Goal: Information Seeking & Learning: Learn about a topic

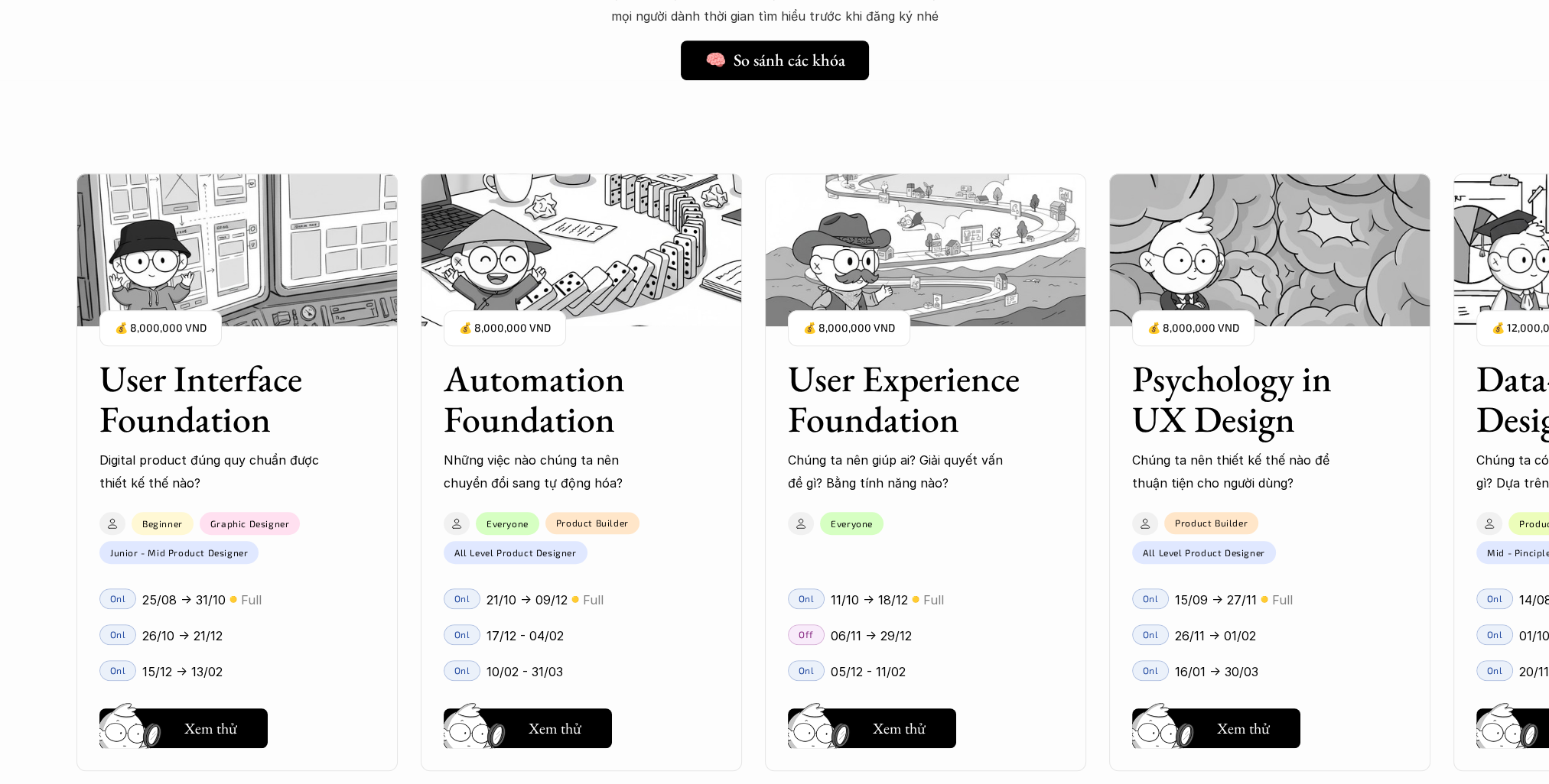
scroll to position [1376, 0]
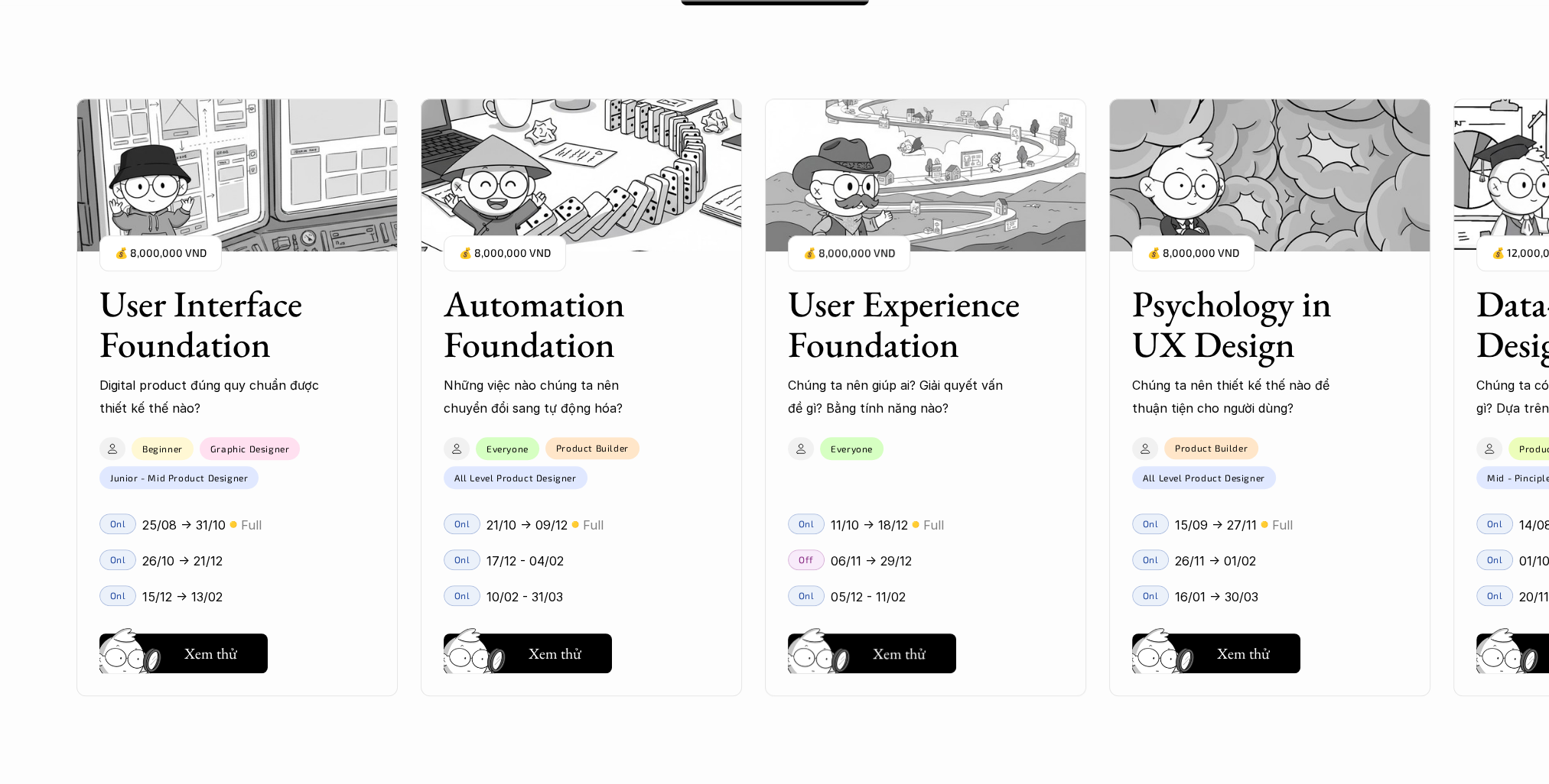
drag, startPoint x: 956, startPoint y: 499, endPoint x: 1001, endPoint y: 498, distance: 45.0
click at [1000, 498] on div "Onl 11/10 -> 18/12 🟡 Full Off 06/11 -> 29/12 Onl 05/12 - 11/02" at bounding box center [925, 556] width 322 height 115
click at [1077, 590] on div "Onl 05/12 - 11/02" at bounding box center [925, 595] width 322 height 36
drag, startPoint x: 975, startPoint y: 725, endPoint x: 1006, endPoint y: 725, distance: 31.0
click at [1006, 725] on div "User Interface Foundation Digital product đúng quy chuẩn được thiết kế thế nào?…" at bounding box center [925, 397] width 1698 height 784
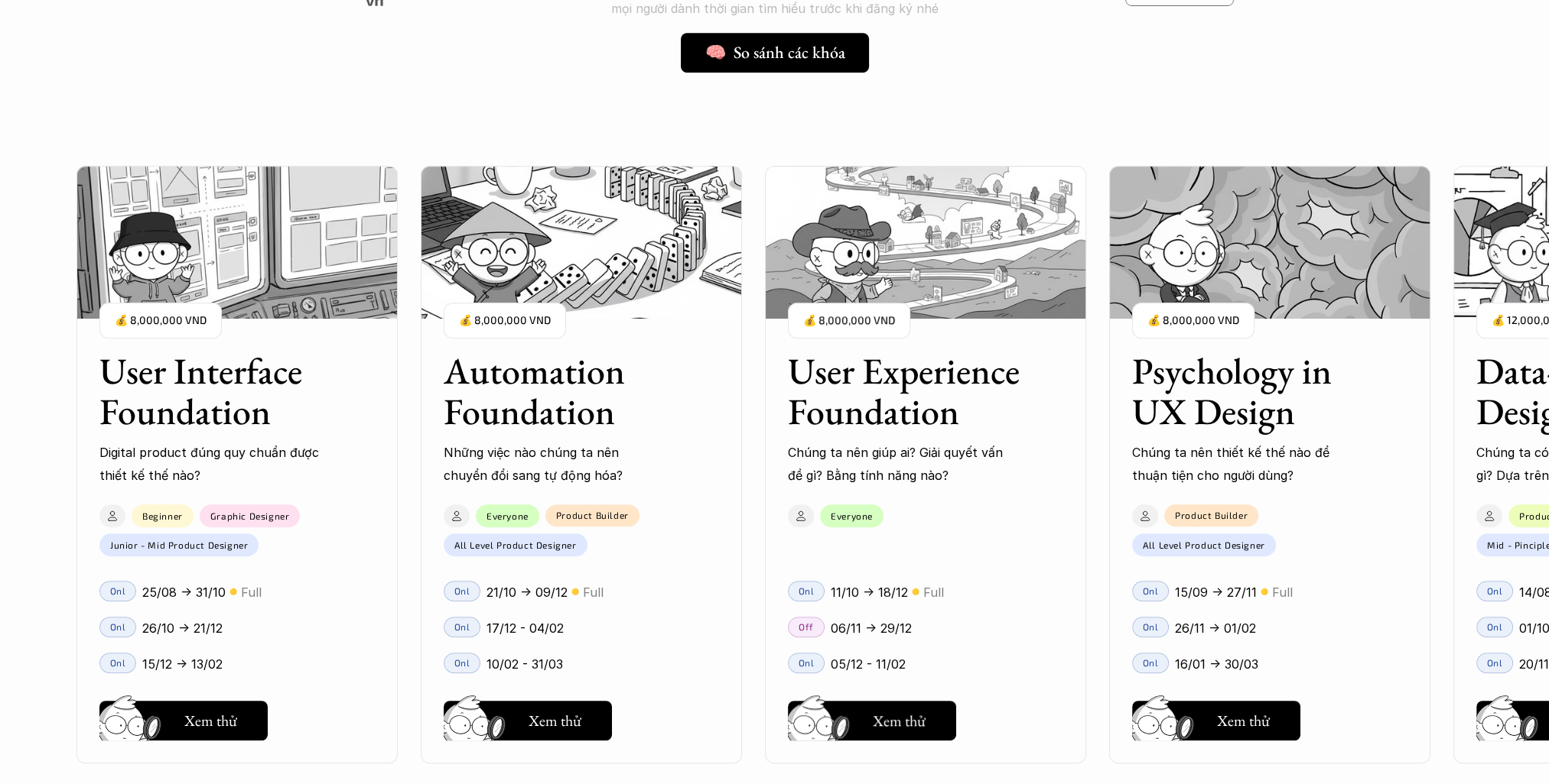
scroll to position [1300, 0]
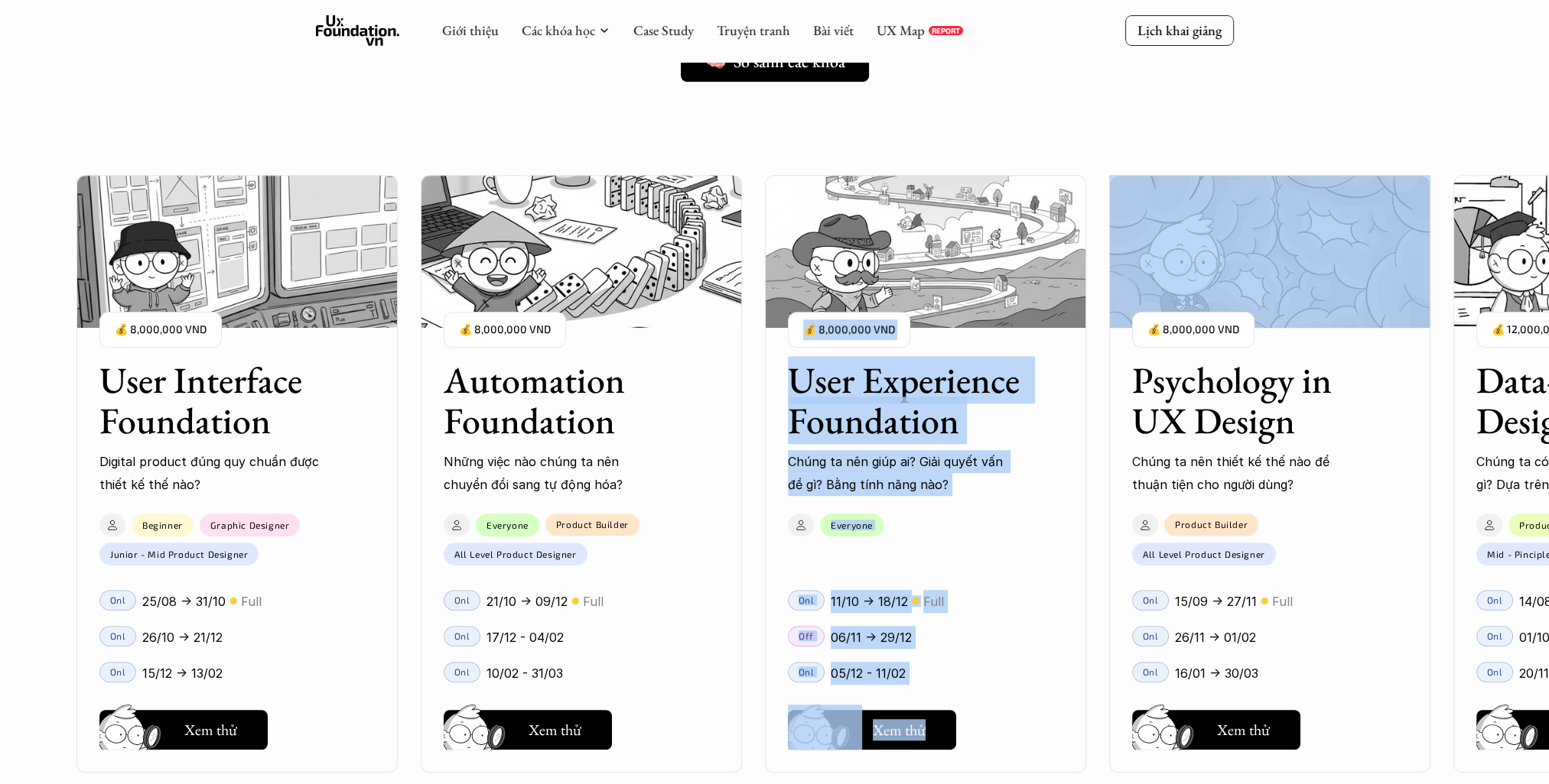
drag, startPoint x: 1173, startPoint y: 153, endPoint x: 1049, endPoint y: 152, distance: 124.0
click at [1049, 152] on div "User Interface Foundation Digital product đúng quy chuẩn được thiết kế thế nào?…" at bounding box center [925, 473] width 1698 height 784
click at [1077, 576] on div "Onl 11/10 -> 18/12 🟡 Full Off 06/11 -> 29/12 Onl 05/12 - 11/02" at bounding box center [925, 632] width 322 height 115
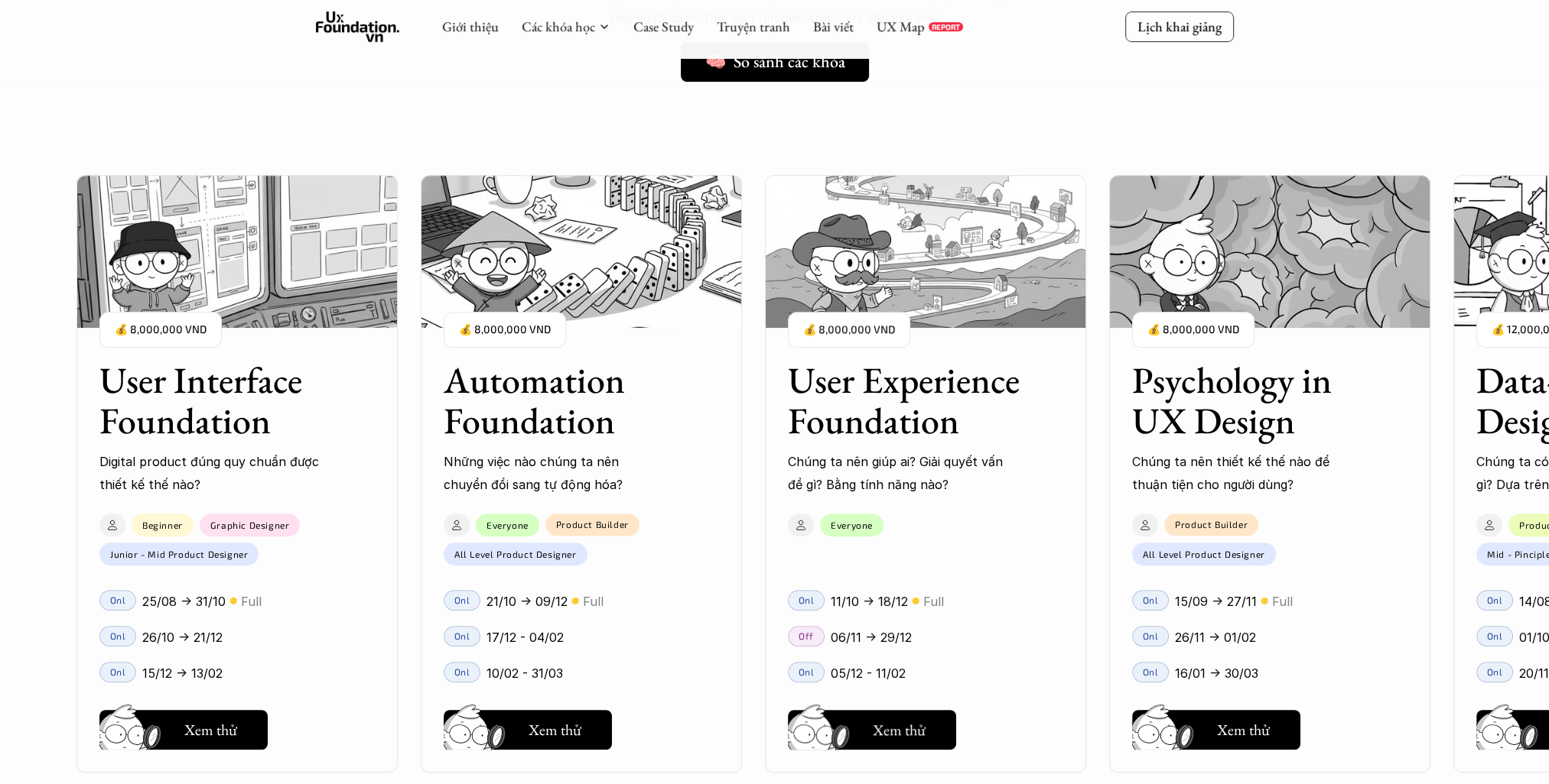
scroll to position [1529, 0]
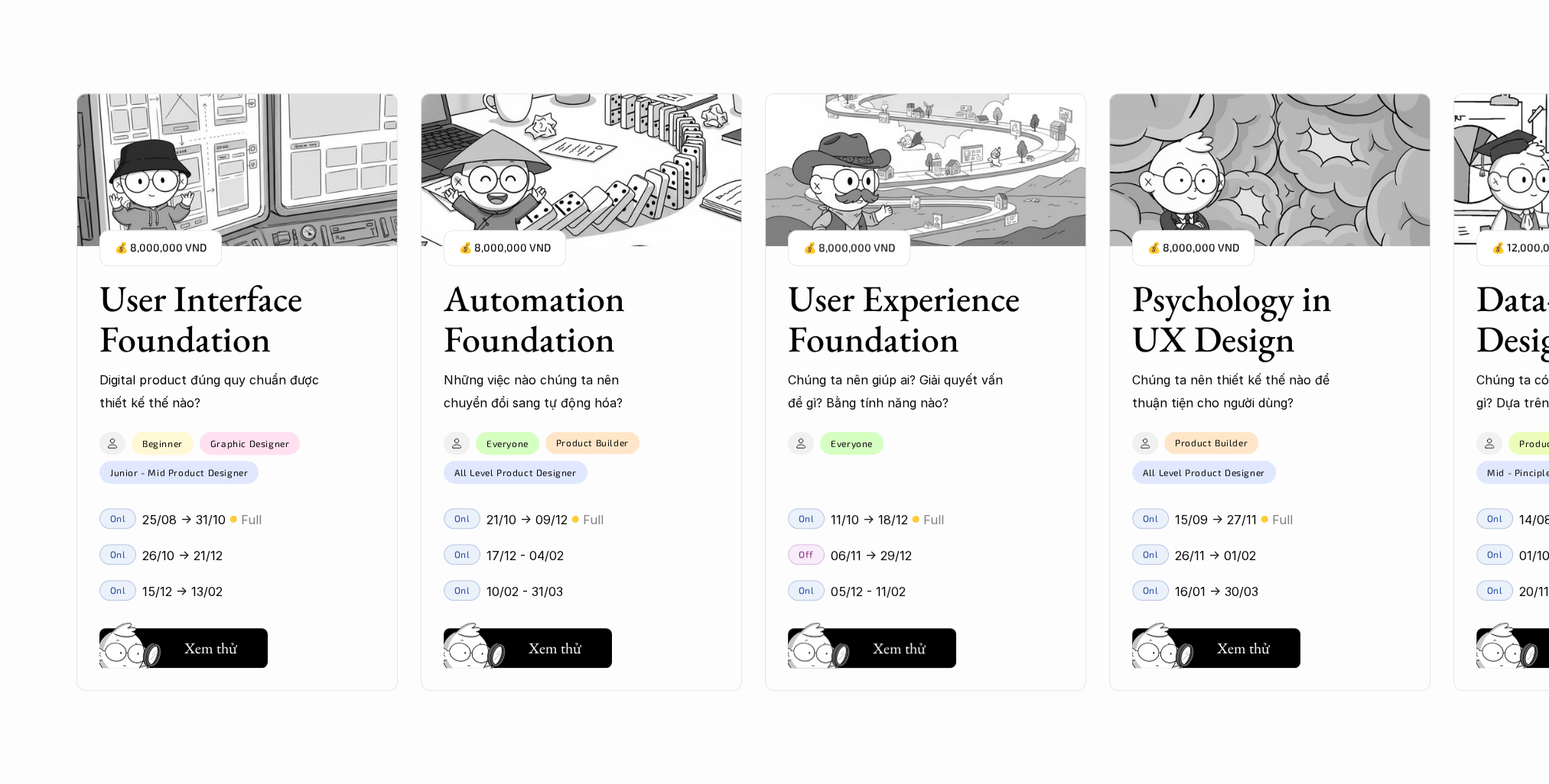
drag, startPoint x: 636, startPoint y: 767, endPoint x: 1001, endPoint y: 747, distance: 365.5
click at [991, 747] on div "User Interface Foundation Digital product đúng quy chuẩn được thiết kế thế nào?…" at bounding box center [774, 392] width 1396 height 784
drag, startPoint x: 1086, startPoint y: 742, endPoint x: 1245, endPoint y: 738, distance: 159.1
click at [1245, 738] on div "User Interface Foundation Digital product đúng quy chuẩn được thiết kế thế nào?…" at bounding box center [774, 392] width 1396 height 784
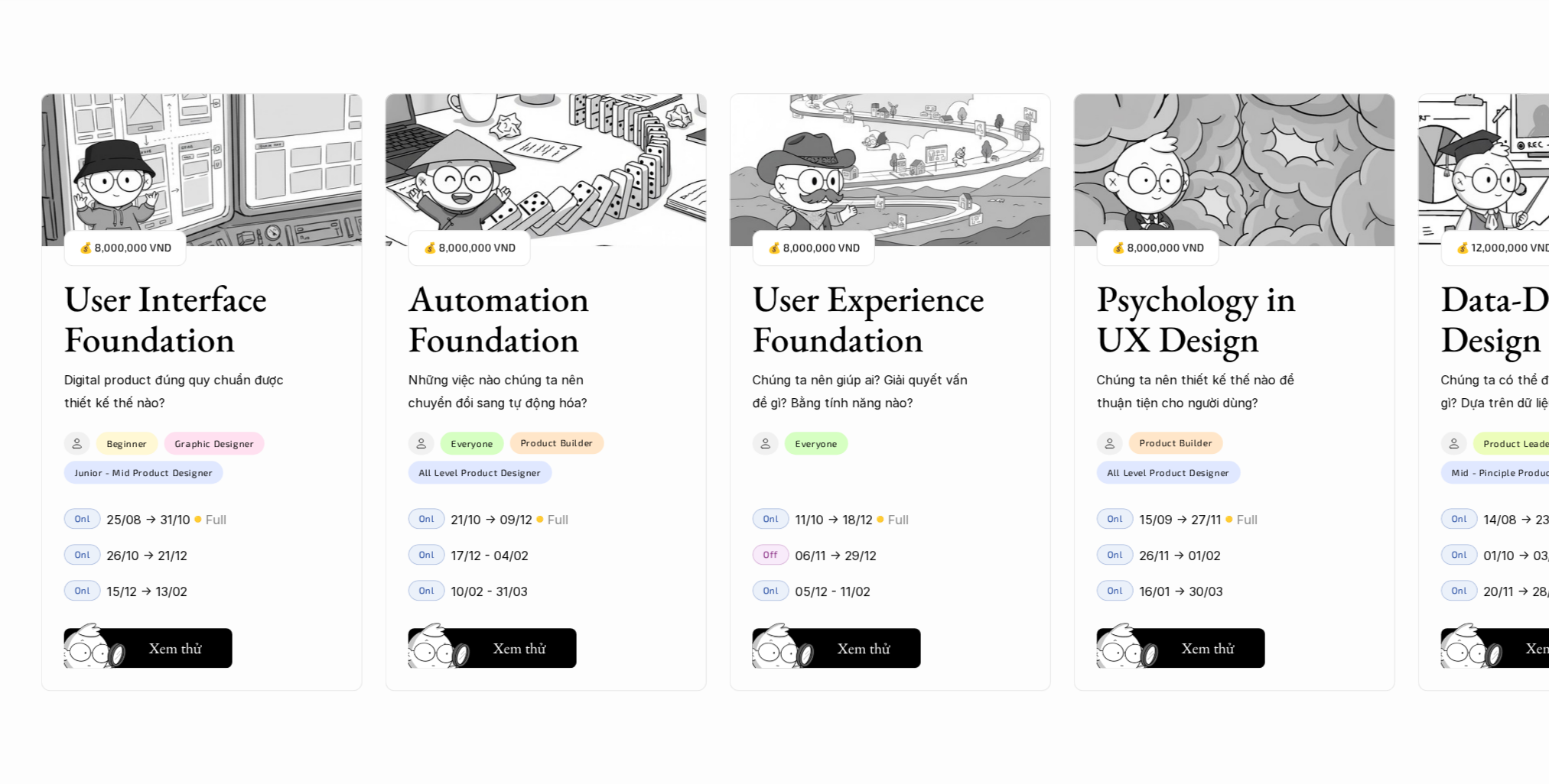
drag, startPoint x: 1025, startPoint y: 561, endPoint x: 994, endPoint y: 527, distance: 46.0
click at [927, 543] on div "User Interface Foundation Digital product đúng quy chuẩn được thiết kế thế nào?…" at bounding box center [774, 392] width 1396 height 784
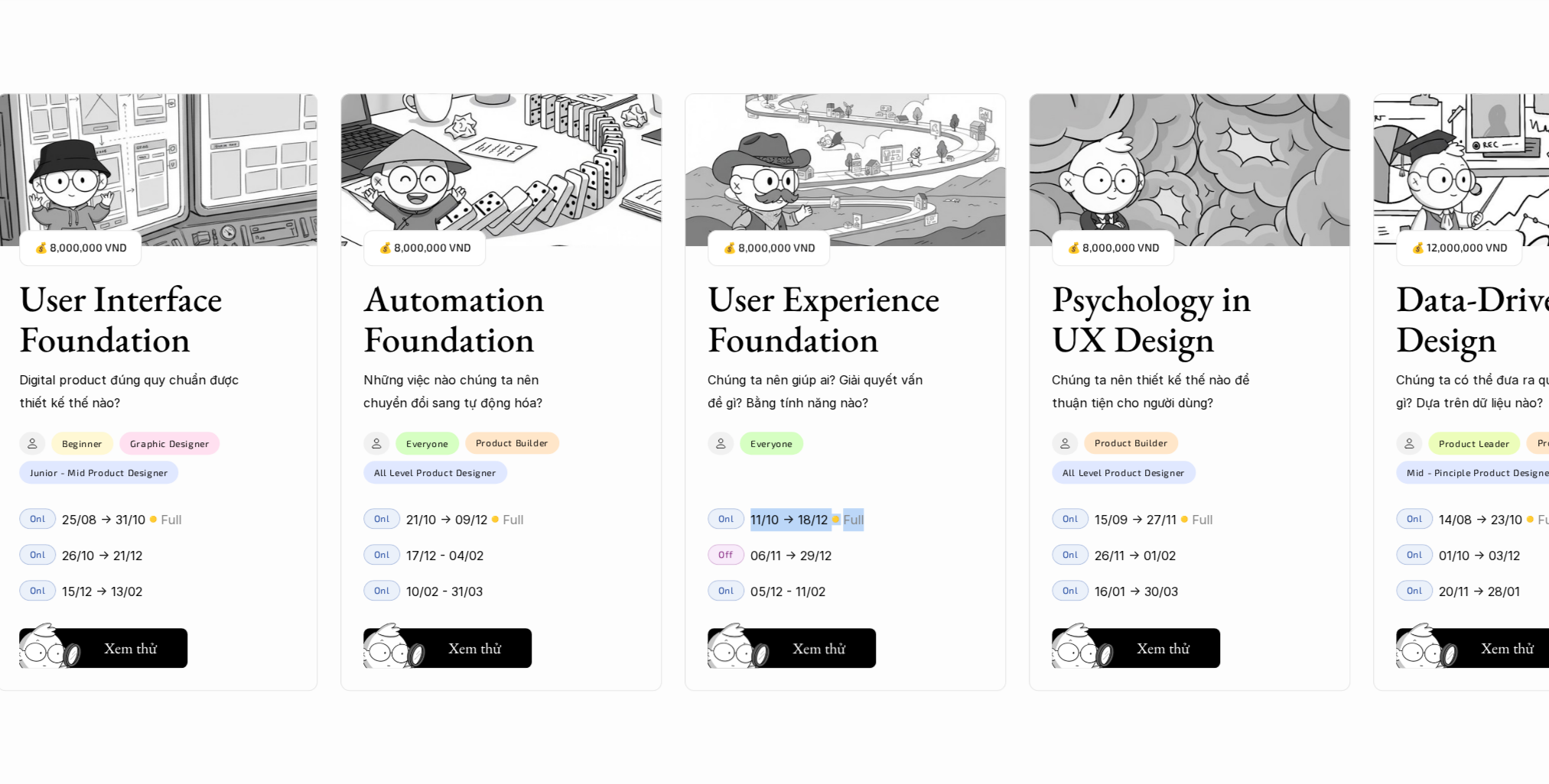
drag, startPoint x: 896, startPoint y: 525, endPoint x: 731, endPoint y: 530, distance: 165.1
click at [731, 530] on div "User Interface Foundation Digital product đúng quy chuẩn được thiết kế thế nào?…" at bounding box center [774, 392] width 1396 height 784
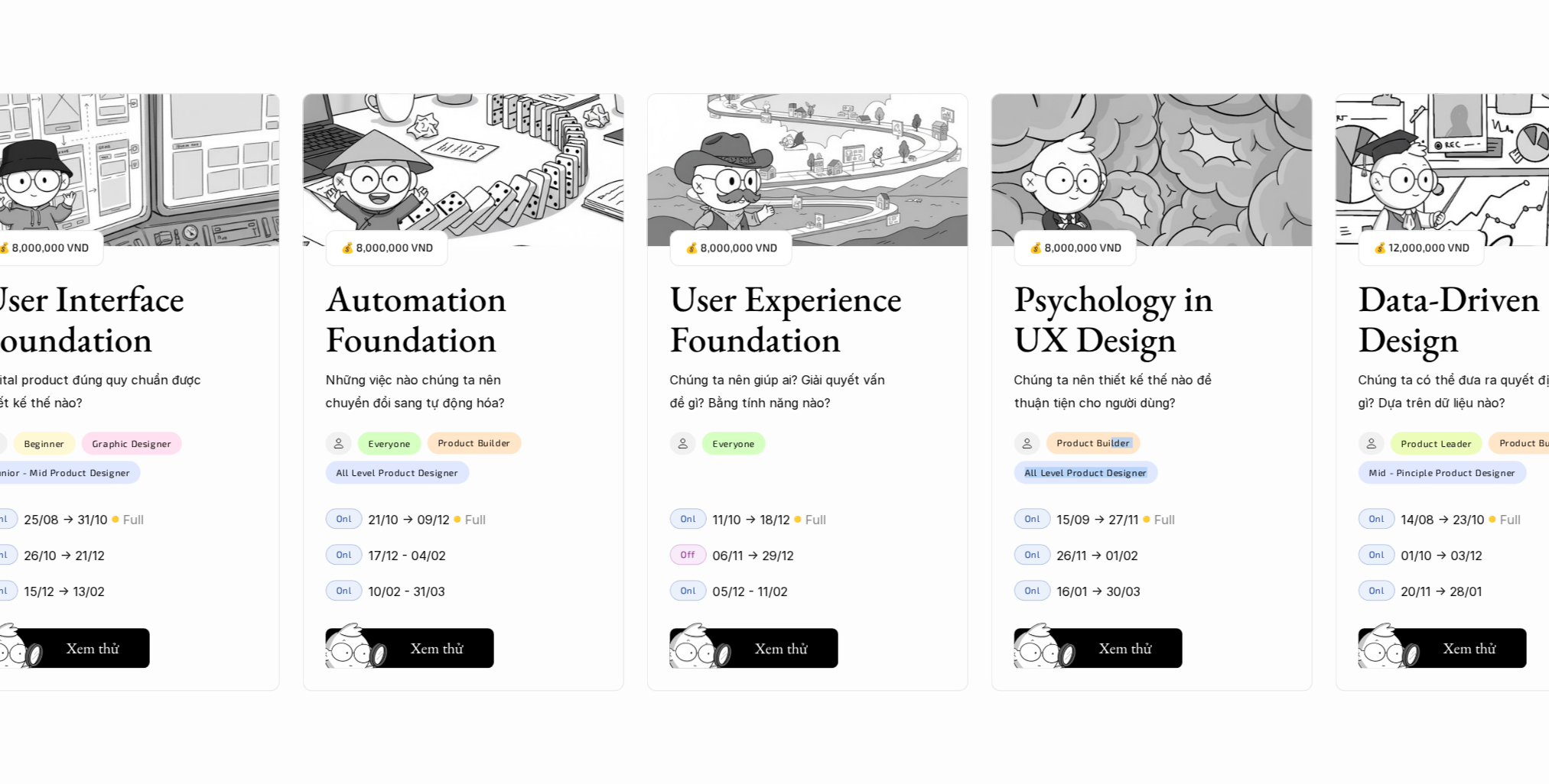
drag, startPoint x: 1272, startPoint y: 429, endPoint x: 1109, endPoint y: 429, distance: 163.0
click at [1109, 429] on div "User Interface Foundation Digital product đúng quy chuẩn được thiết kế thế nào?…" at bounding box center [774, 392] width 1396 height 784
click at [1273, 420] on div "Psychology in UX Design Chúng ta nên thiết kế thế nào để thuận tiện cho người d…" at bounding box center [1152, 391] width 322 height 597
click at [1301, 713] on div "User Interface Foundation Digital product đúng quy chuẩn được thiết kế thế nào?…" at bounding box center [807, 392] width 1698 height 784
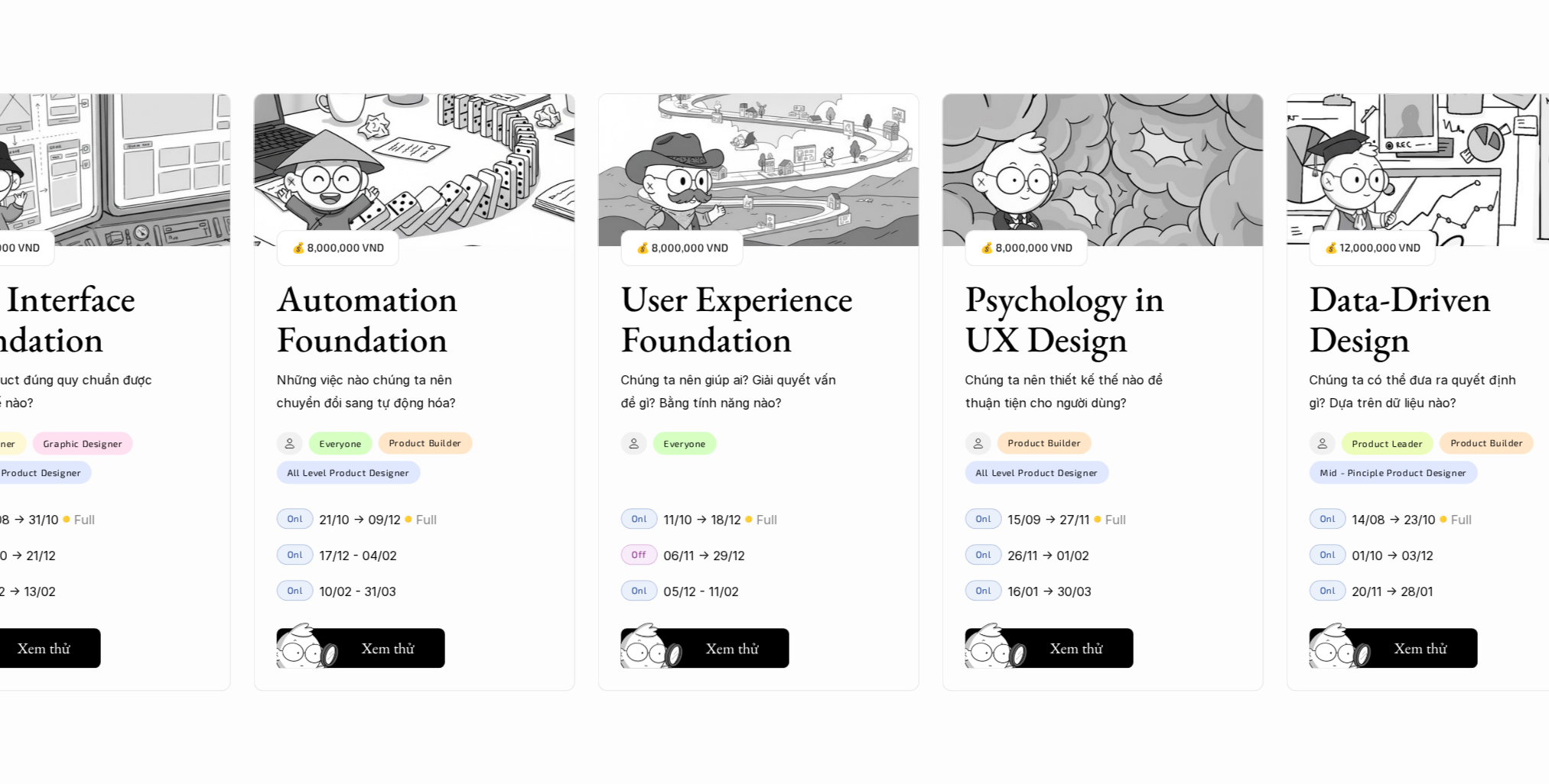
drag, startPoint x: 1242, startPoint y: 531, endPoint x: 1141, endPoint y: 518, distance: 101.8
click at [1141, 518] on div "User Interface Foundation Digital product đúng quy chuẩn được thiết kế thế nào?…" at bounding box center [774, 392] width 1396 height 784
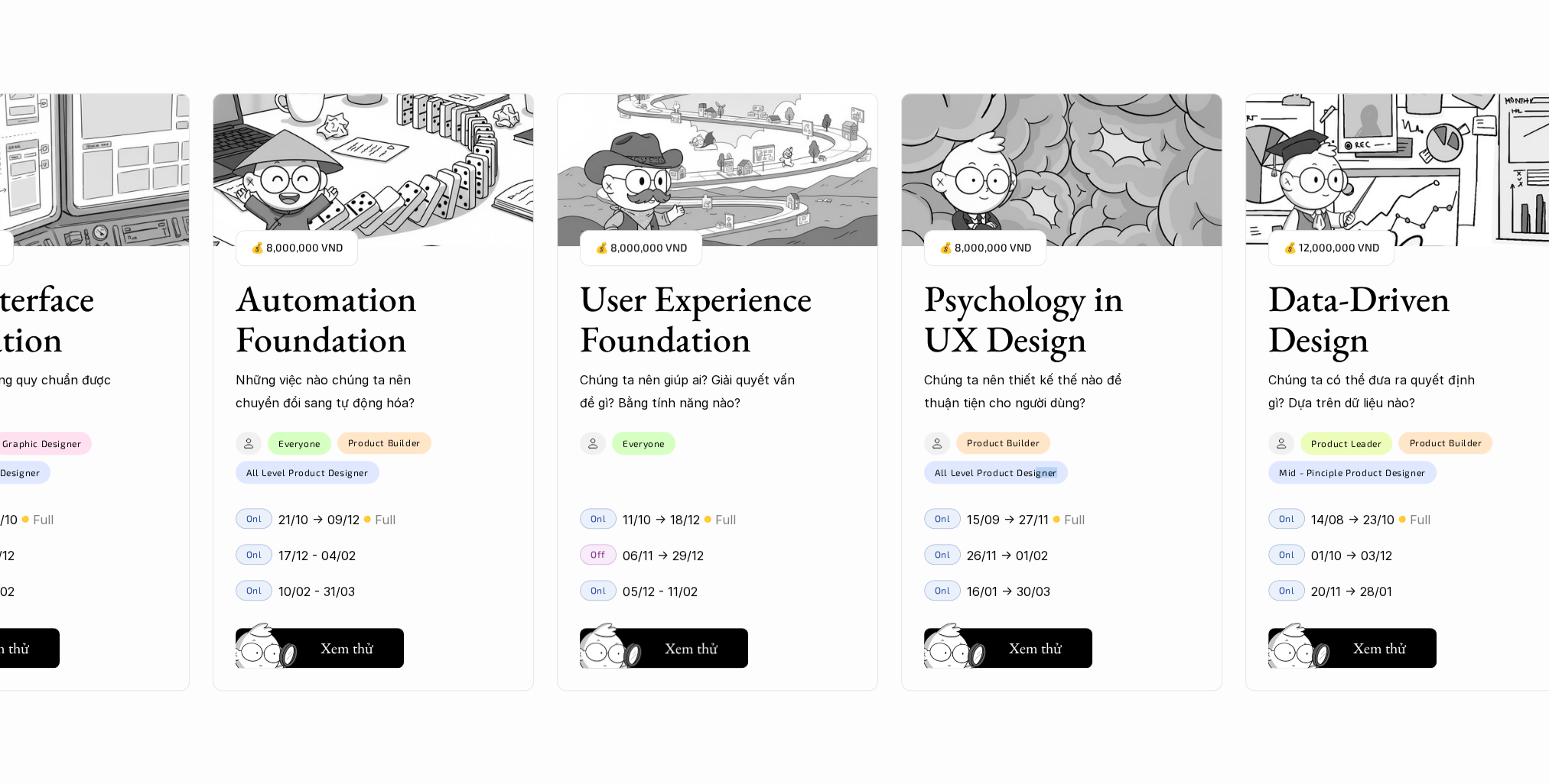
drag, startPoint x: 1216, startPoint y: 478, endPoint x: 1036, endPoint y: 471, distance: 180.1
click at [1036, 471] on div "User Interface Foundation Digital product đúng quy chuẩn được thiết kế thế nào?…" at bounding box center [774, 392] width 1396 height 784
click at [1191, 466] on div "Product Builder All Level Product Designer" at bounding box center [1053, 454] width 305 height 60
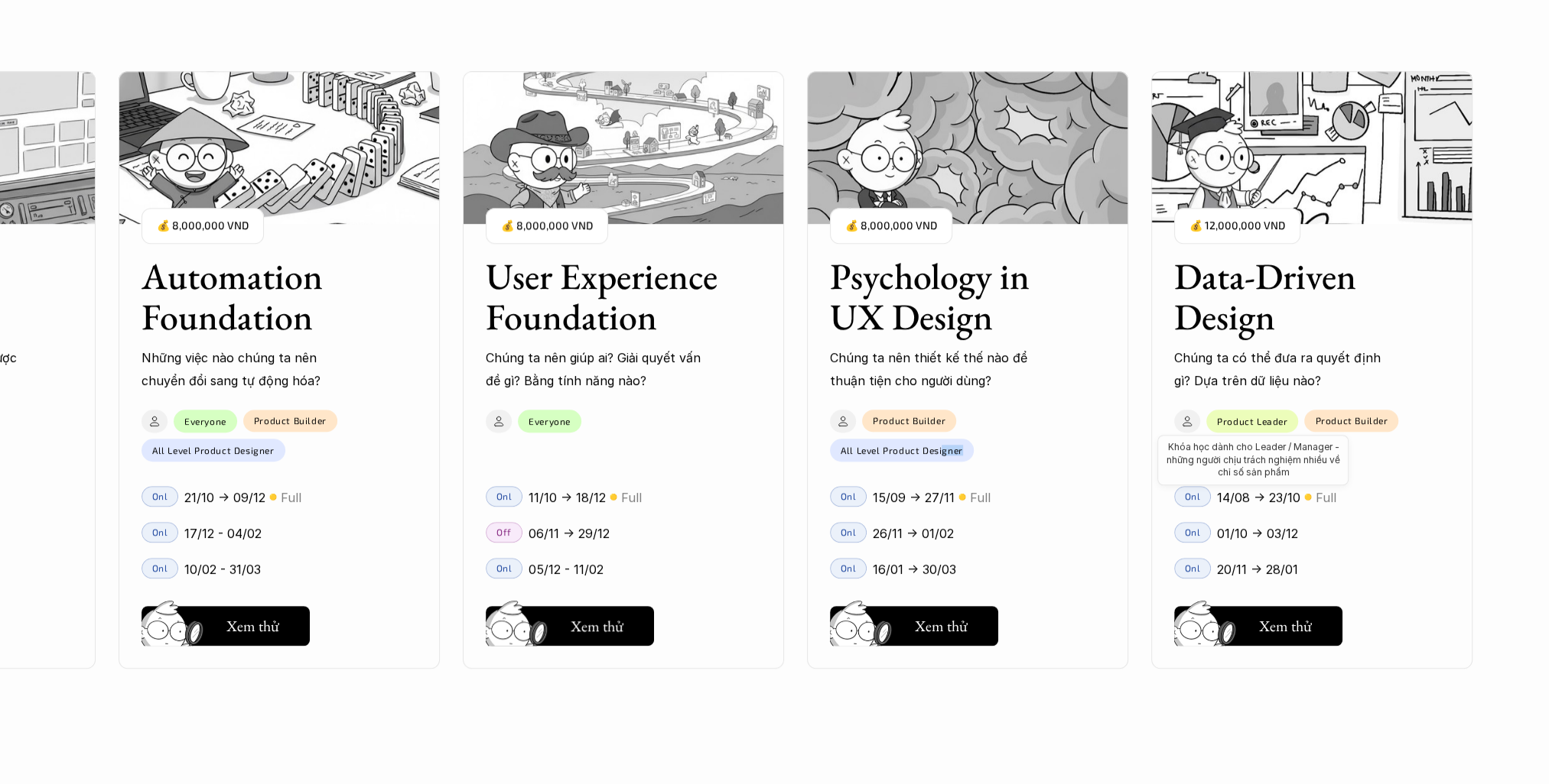
scroll to position [1758, 0]
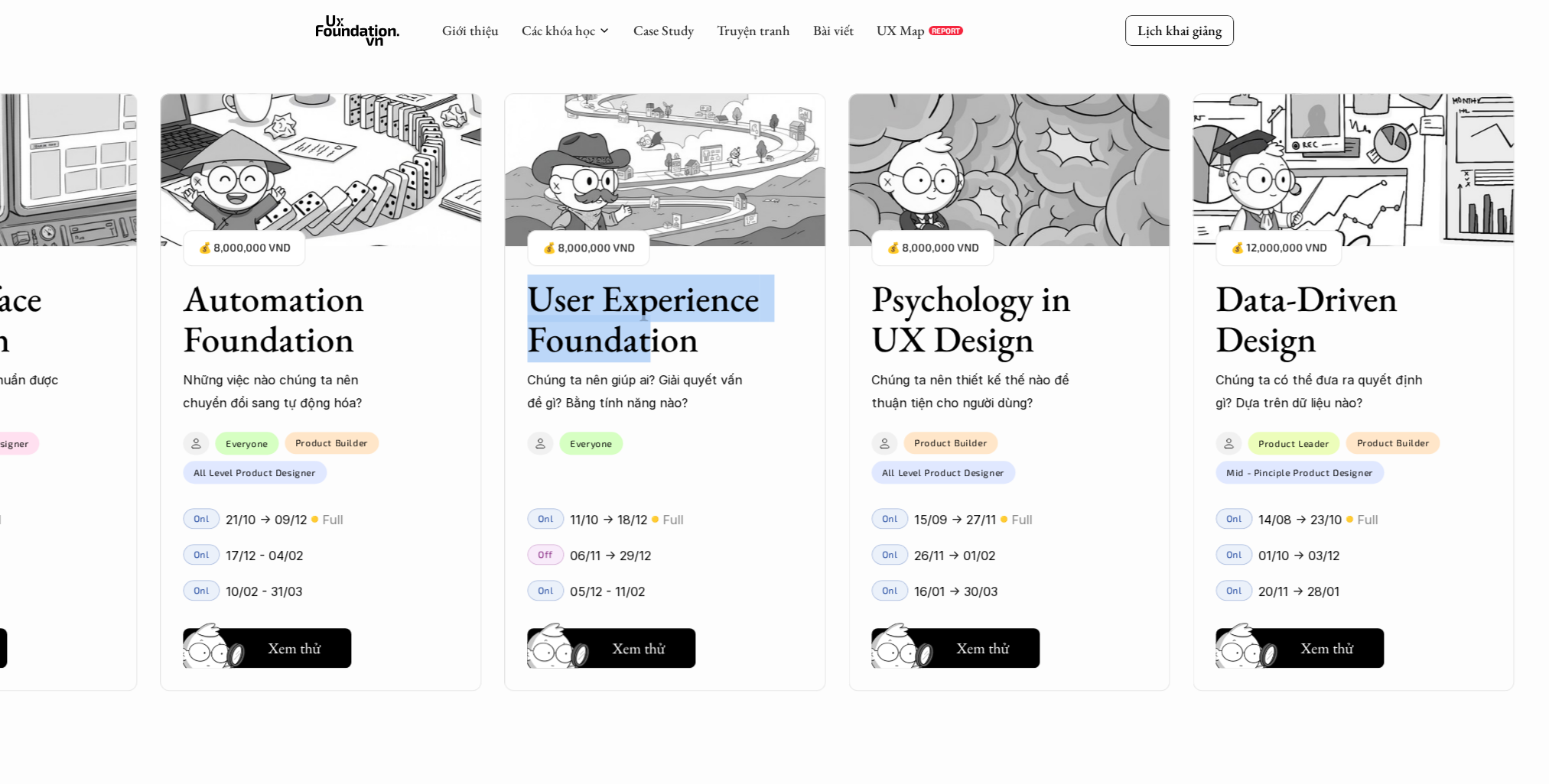
drag, startPoint x: 475, startPoint y: 296, endPoint x: 646, endPoint y: 350, distance: 179.3
click at [646, 350] on div "User Interface Foundation Digital product đúng quy chuẩn được thiết kế thế nào?…" at bounding box center [774, 392] width 1396 height 784
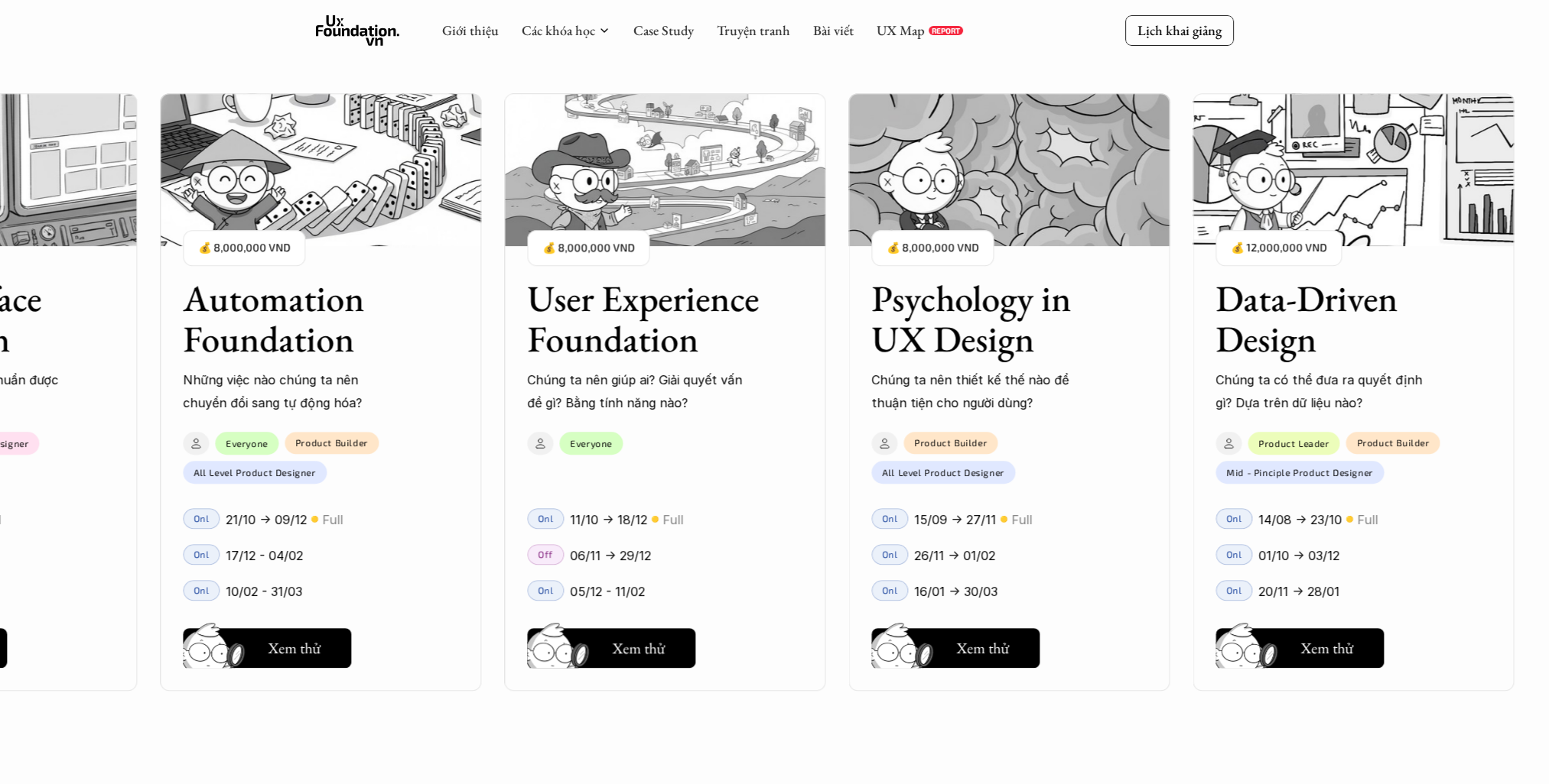
drag, startPoint x: 646, startPoint y: 350, endPoint x: 730, endPoint y: 375, distance: 87.6
click at [730, 375] on p "Chúng ta nên giúp ai? Giải quyết vấn đề gì? Bằng tính năng nào?" at bounding box center [637, 392] width 222 height 47
click at [841, 358] on div "User Interface Foundation Digital product đúng quy chuẩn được thiết kế thế nào?…" at bounding box center [664, 392] width 1698 height 784
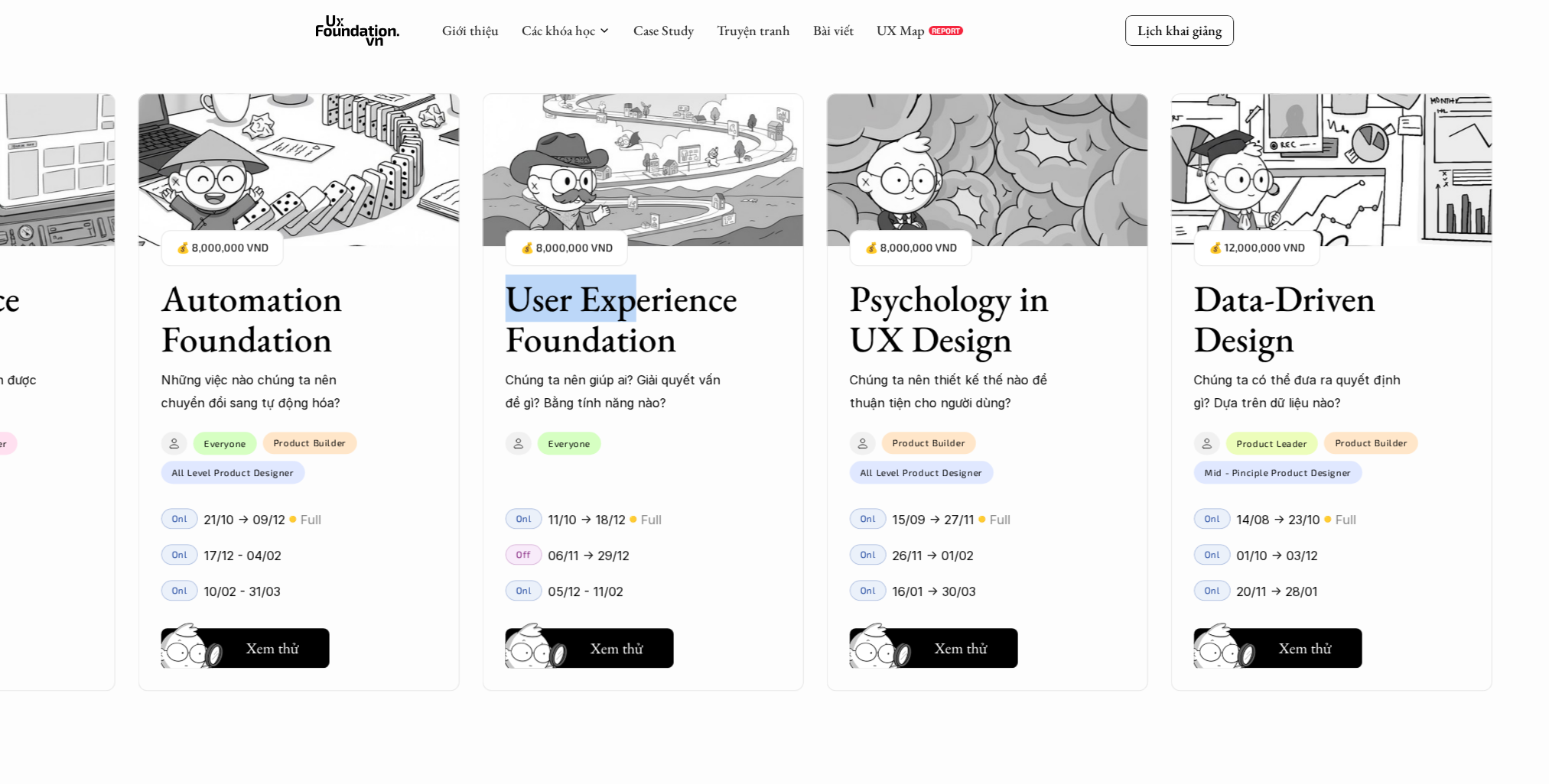
drag, startPoint x: 479, startPoint y: 301, endPoint x: 639, endPoint y: 301, distance: 160.0
click at [639, 301] on div "User Interface Foundation Digital product đúng quy chuẩn được thiết kế thế nào?…" at bounding box center [774, 392] width 1396 height 784
drag, startPoint x: 639, startPoint y: 301, endPoint x: 710, endPoint y: 316, distance: 72.6
click at [710, 316] on h3 "User Experience Foundation" at bounding box center [623, 319] width 237 height 81
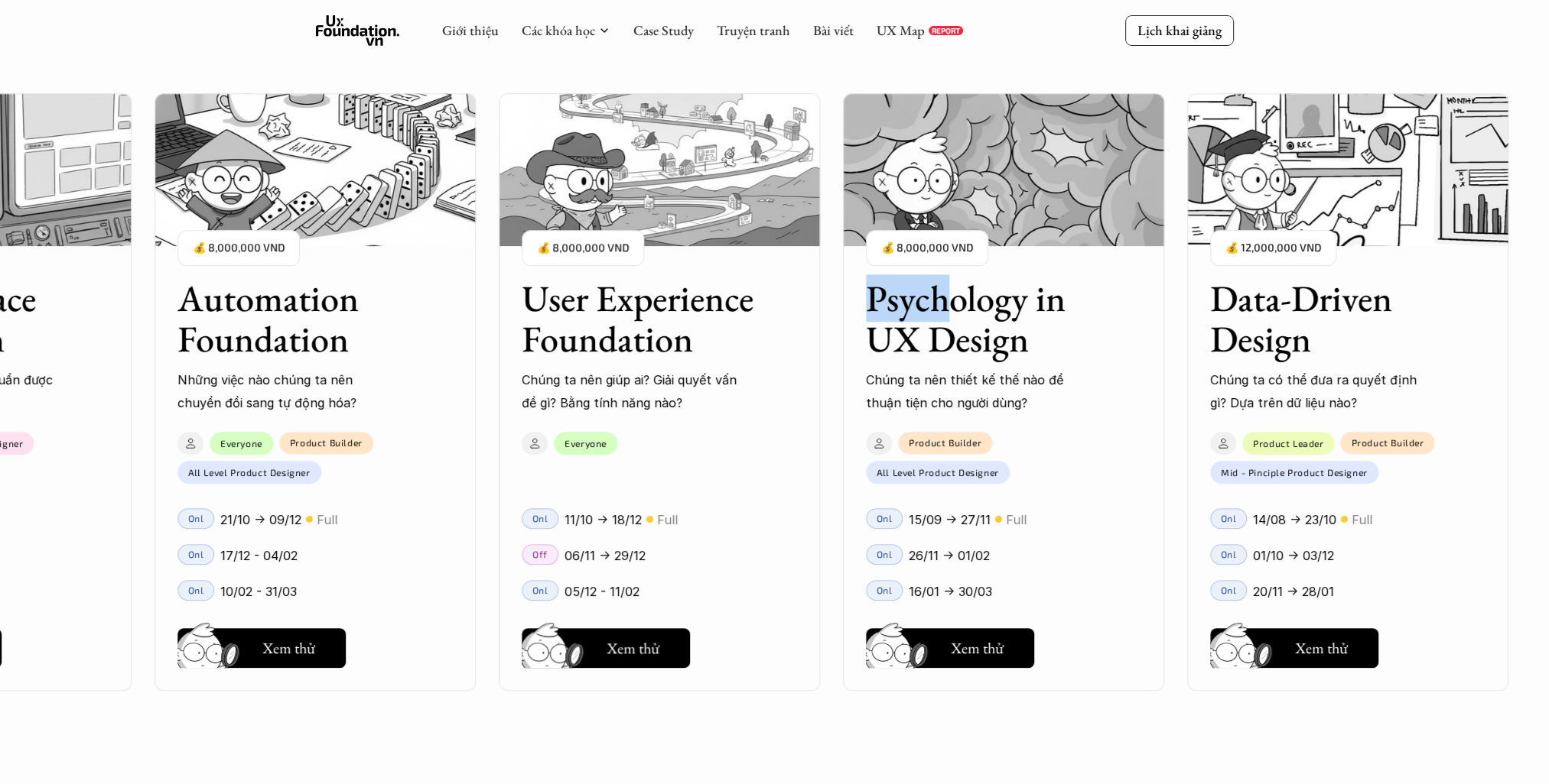
drag, startPoint x: 846, startPoint y: 295, endPoint x: 951, endPoint y: 304, distance: 105.4
click at [951, 304] on div "User Interface Foundation Digital product đúng quy chuẩn được thiết kế thế nào?…" at bounding box center [774, 392] width 1396 height 784
drag, startPoint x: 951, startPoint y: 304, endPoint x: 777, endPoint y: 304, distance: 174.0
click at [777, 304] on div "User Experience Foundation Chúng ta nên giúp ai? Giải quyết vấn đề gì? Bằng tín…" at bounding box center [659, 334] width 322 height 159
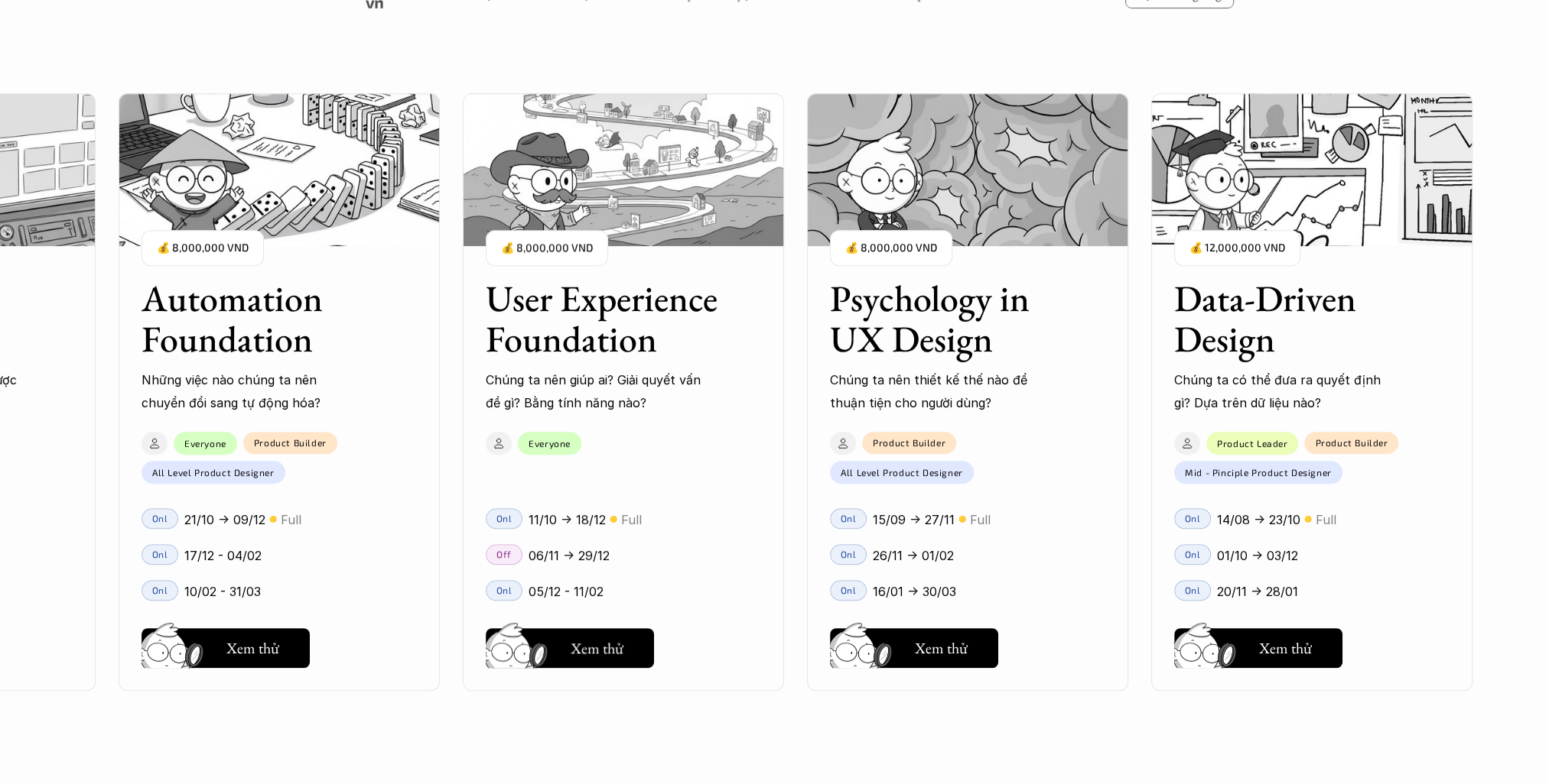
scroll to position [1835, 0]
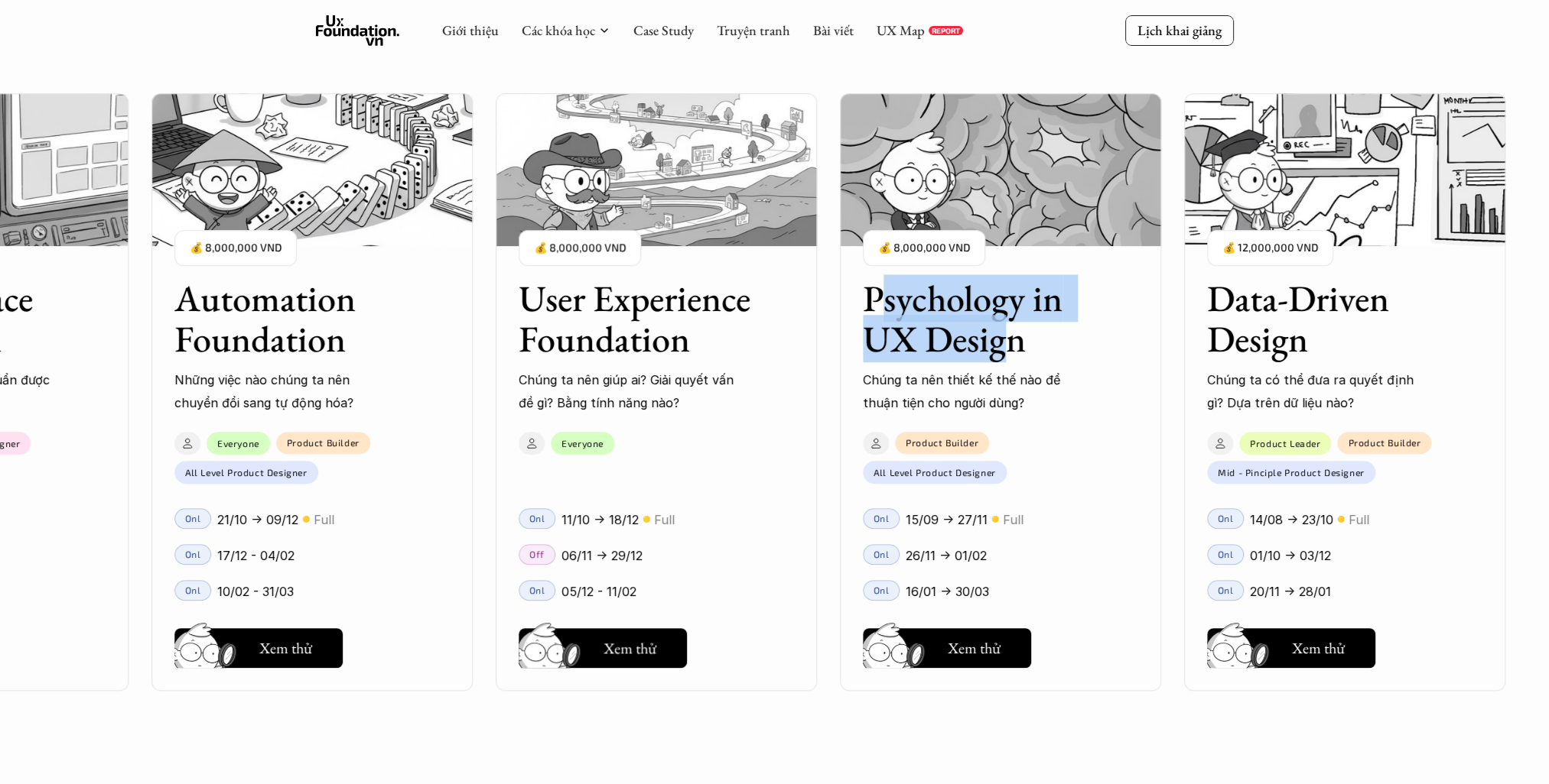
drag, startPoint x: 855, startPoint y: 293, endPoint x: 1010, endPoint y: 331, distance: 159.6
click at [1010, 331] on div "User Interface Foundation Digital product đúng quy chuẩn được thiết kế thế nào?…" at bounding box center [774, 392] width 1396 height 784
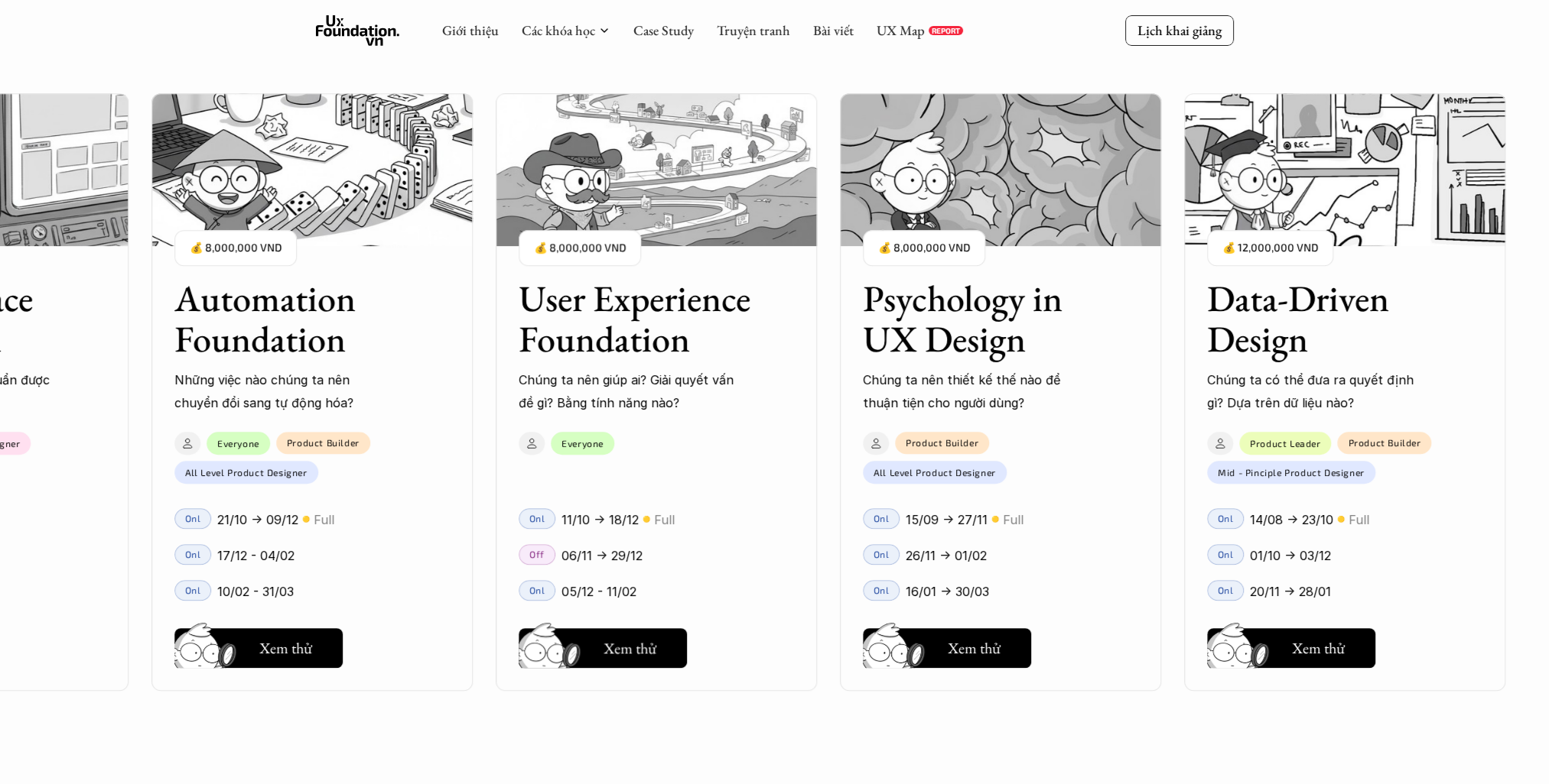
drag, startPoint x: 1010, startPoint y: 331, endPoint x: 1069, endPoint y: 331, distance: 59.0
click at [1069, 331] on h3 "Psychology in UX Design" at bounding box center [981, 319] width 237 height 81
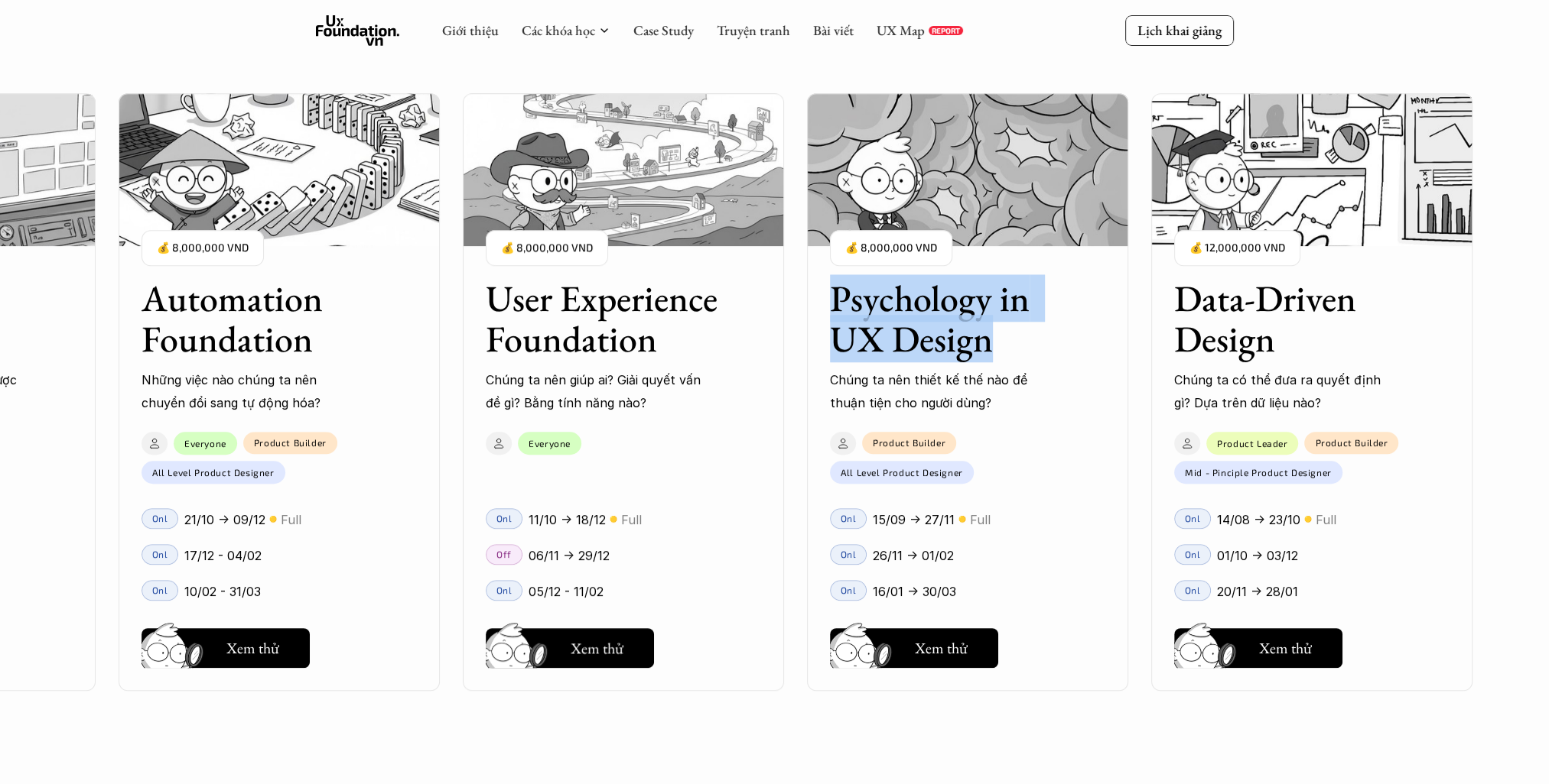
drag, startPoint x: 1077, startPoint y: 339, endPoint x: 811, endPoint y: 300, distance: 268.8
click at [811, 300] on div "User Interface Foundation Digital product đúng quy chuẩn được thiết kế thế nào?…" at bounding box center [774, 392] width 1396 height 784
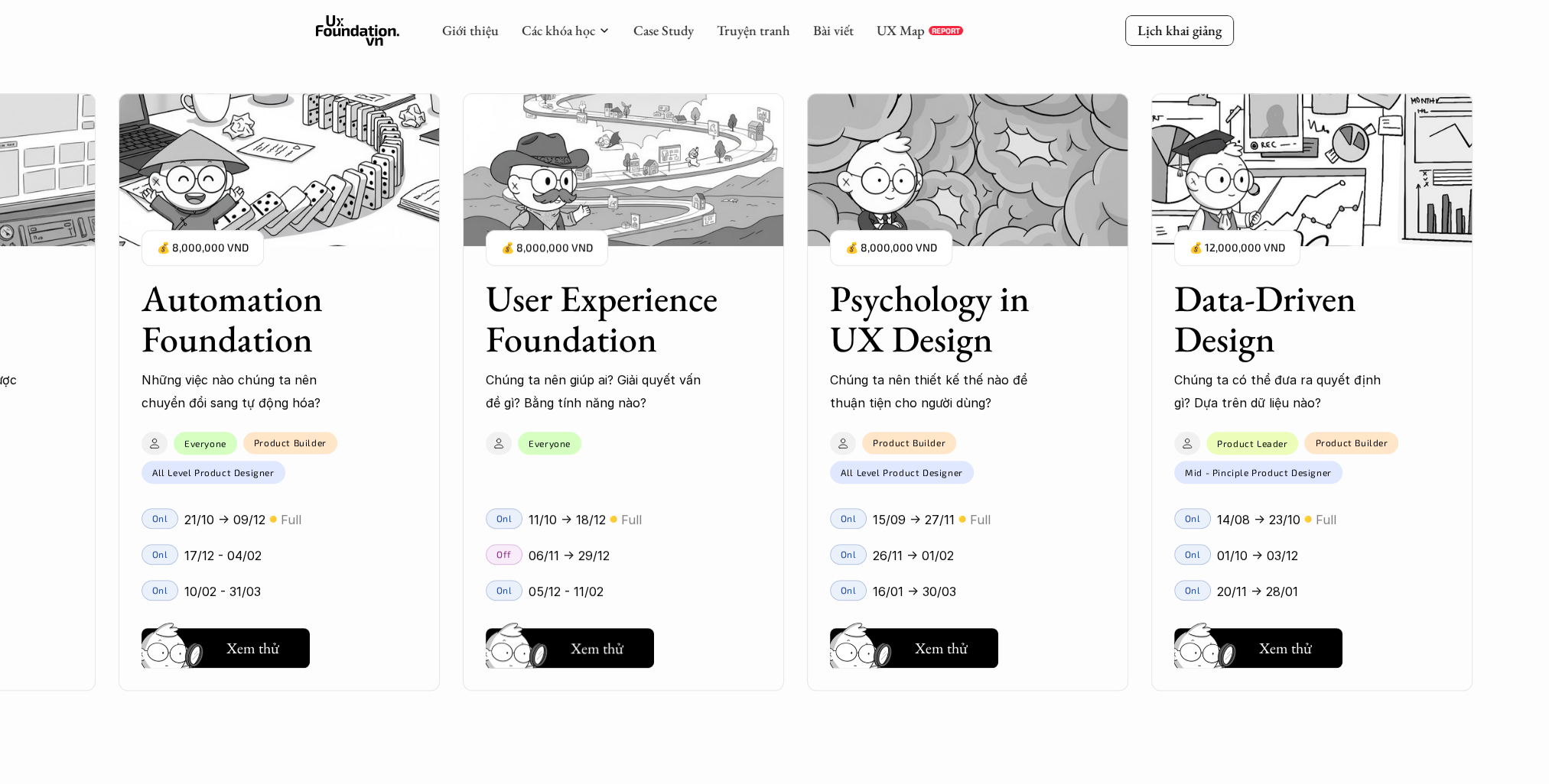
drag, startPoint x: 811, startPoint y: 300, endPoint x: 777, endPoint y: 286, distance: 36.8
click at [777, 286] on div "User Experience Foundation Chúng ta nên giúp ai? Giải quyết vấn đề gì? Bằng tín…" at bounding box center [623, 334] width 322 height 159
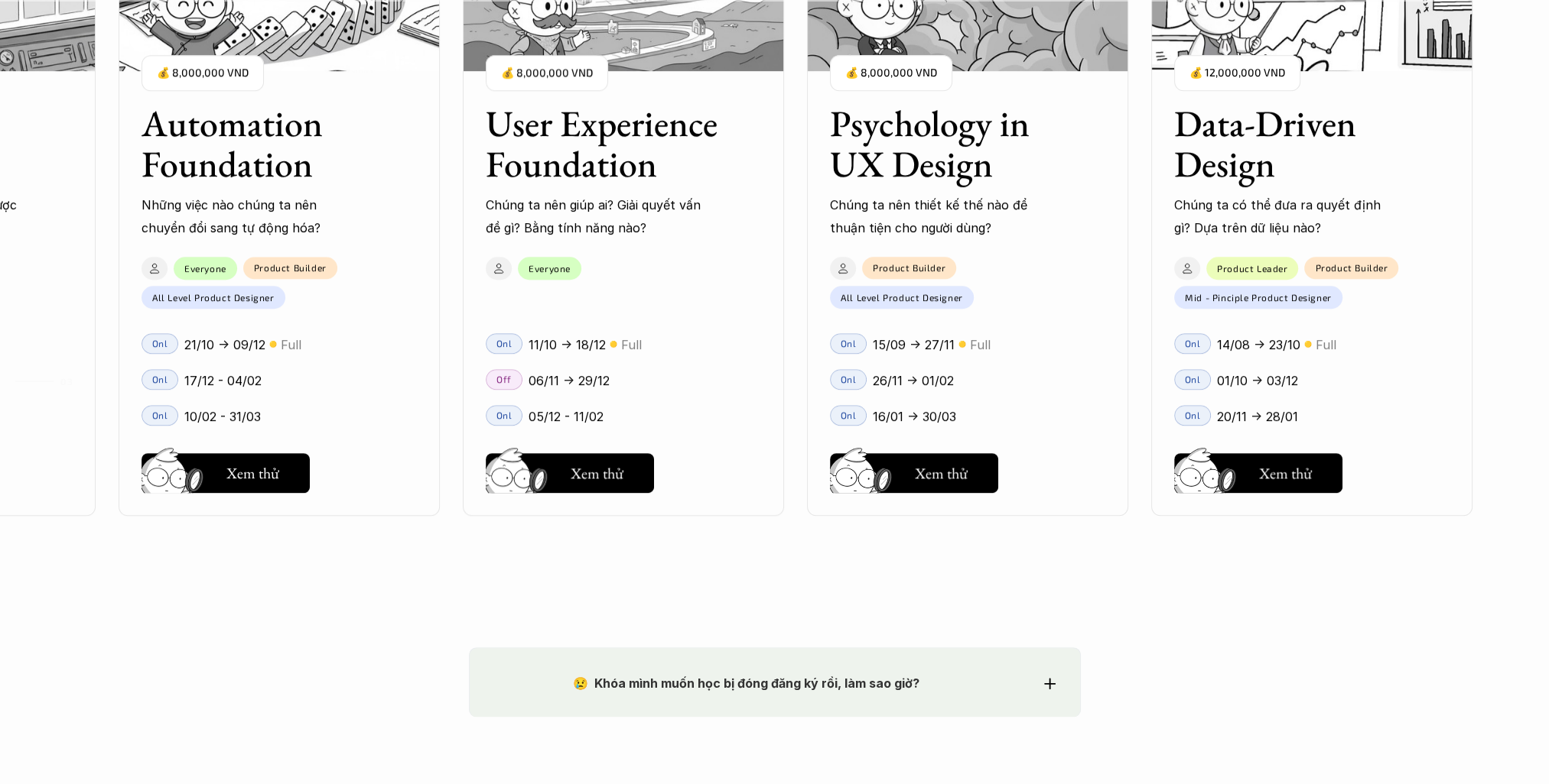
scroll to position [1758, 0]
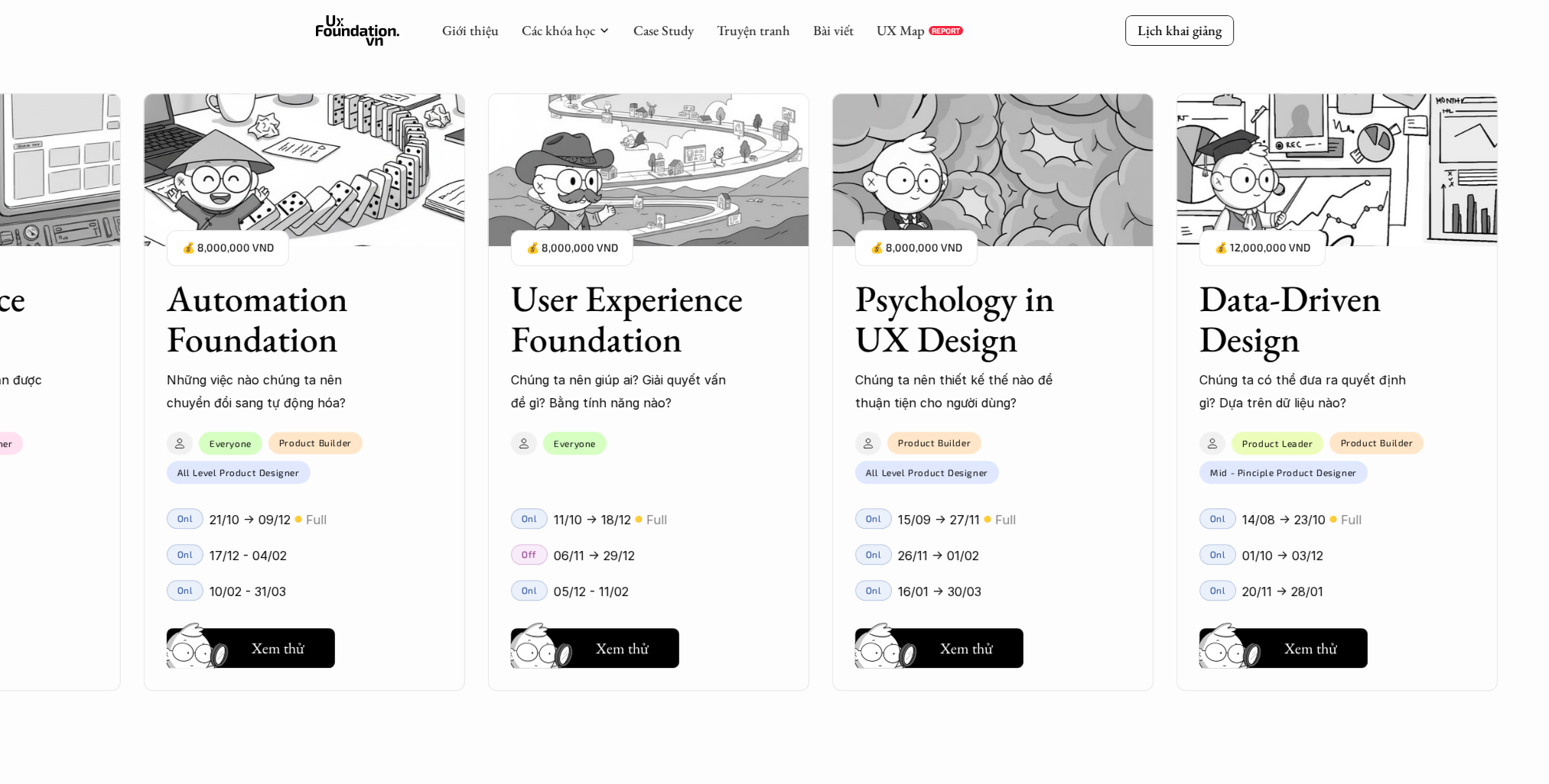
drag, startPoint x: 480, startPoint y: 291, endPoint x: 705, endPoint y: 305, distance: 225.4
click at [705, 305] on div "User Interface Foundation Digital product đúng quy chuẩn được thiết kế thế nào?…" at bounding box center [774, 392] width 1396 height 784
drag, startPoint x: 705, startPoint y: 305, endPoint x: 751, endPoint y: 343, distance: 59.7
click at [751, 343] on div "User Experience Foundation Chúng ta nên giúp ai? Giải quyết vấn đề gì? Bằng tín…" at bounding box center [648, 334] width 322 height 159
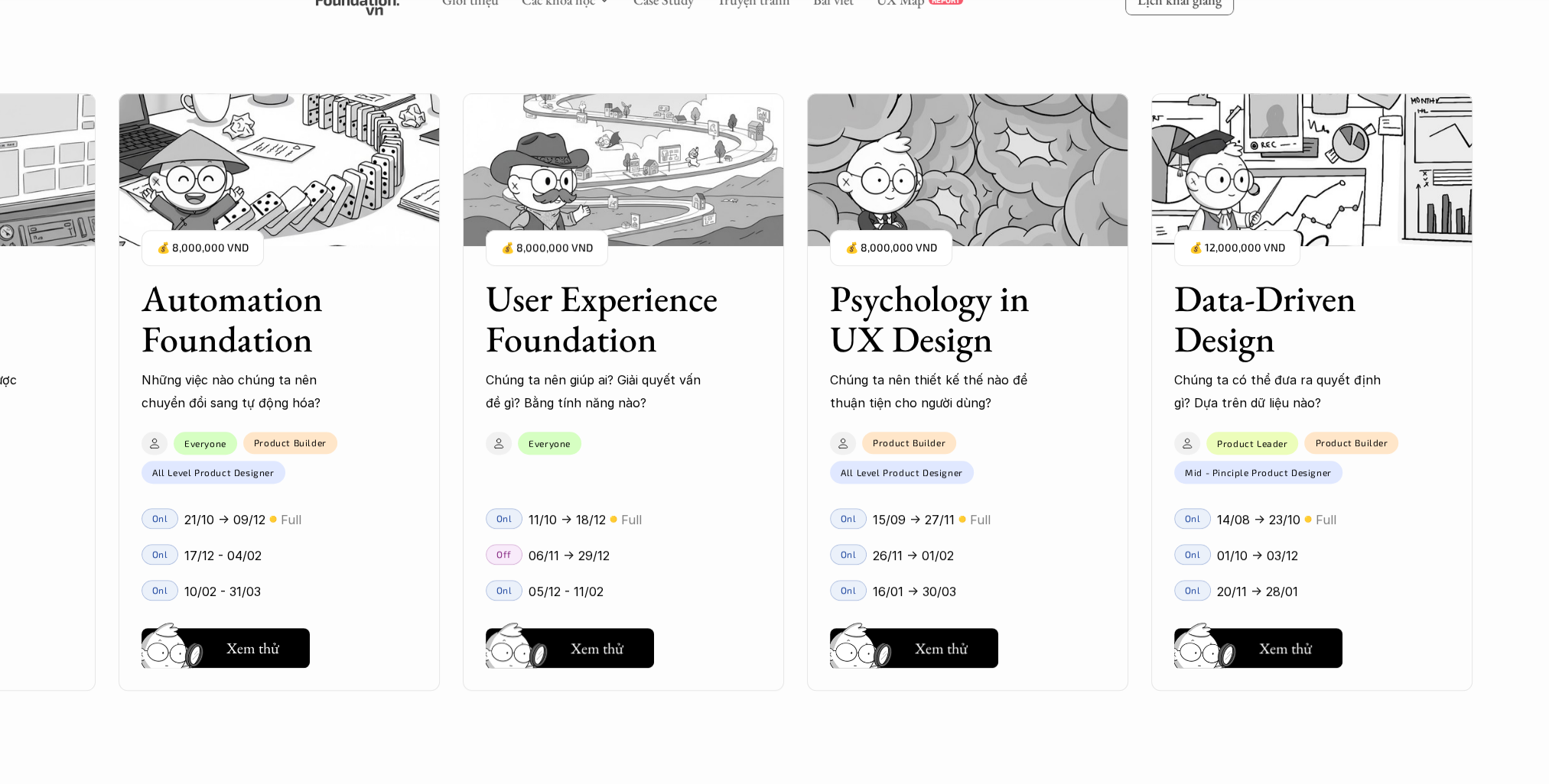
scroll to position [1835, 0]
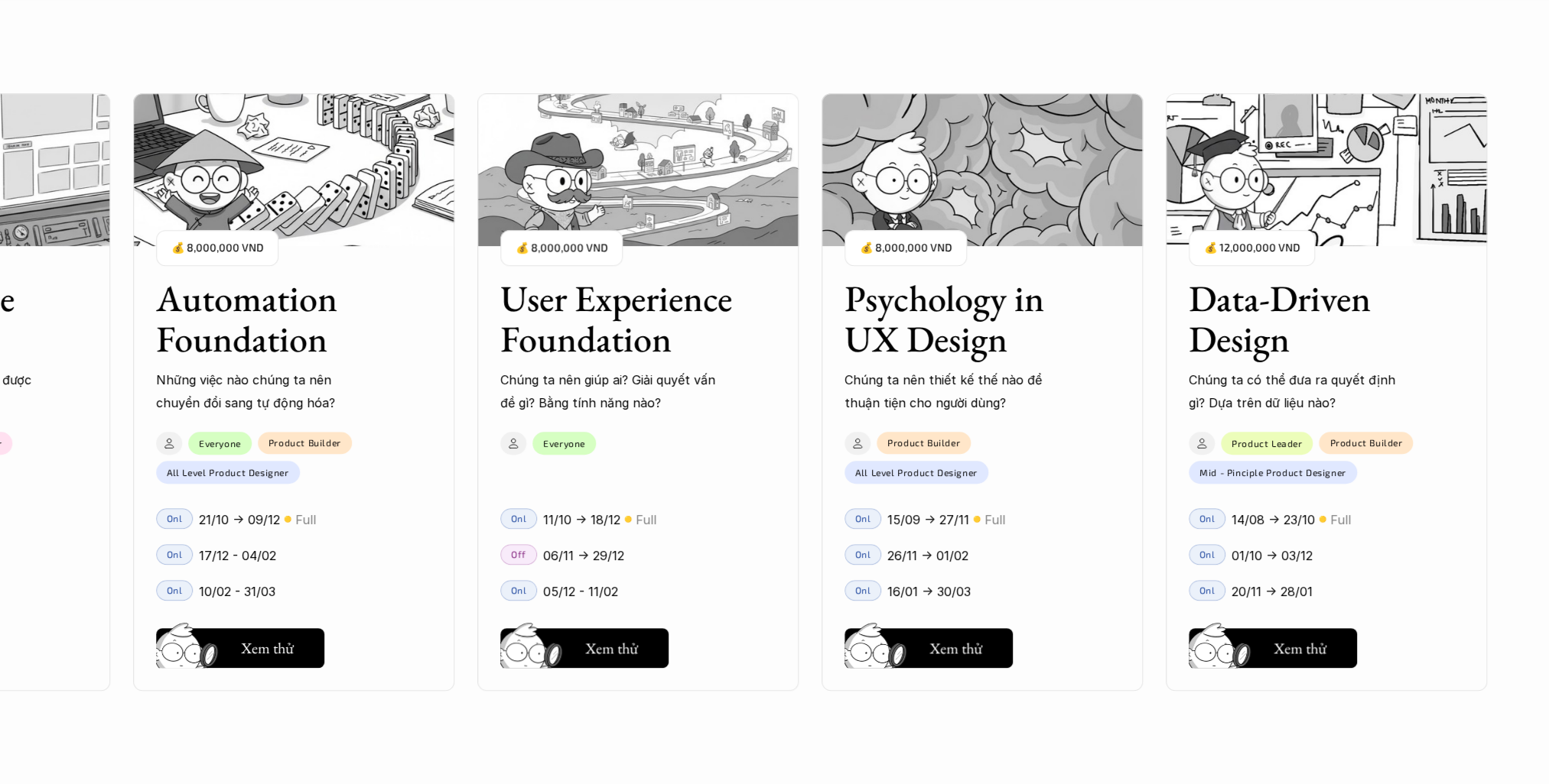
drag, startPoint x: 523, startPoint y: 291, endPoint x: 778, endPoint y: 334, distance: 258.6
click at [778, 334] on div "User Interface Foundation Digital product đúng quy chuẩn được thiết kế thế nào?…" at bounding box center [774, 392] width 1396 height 784
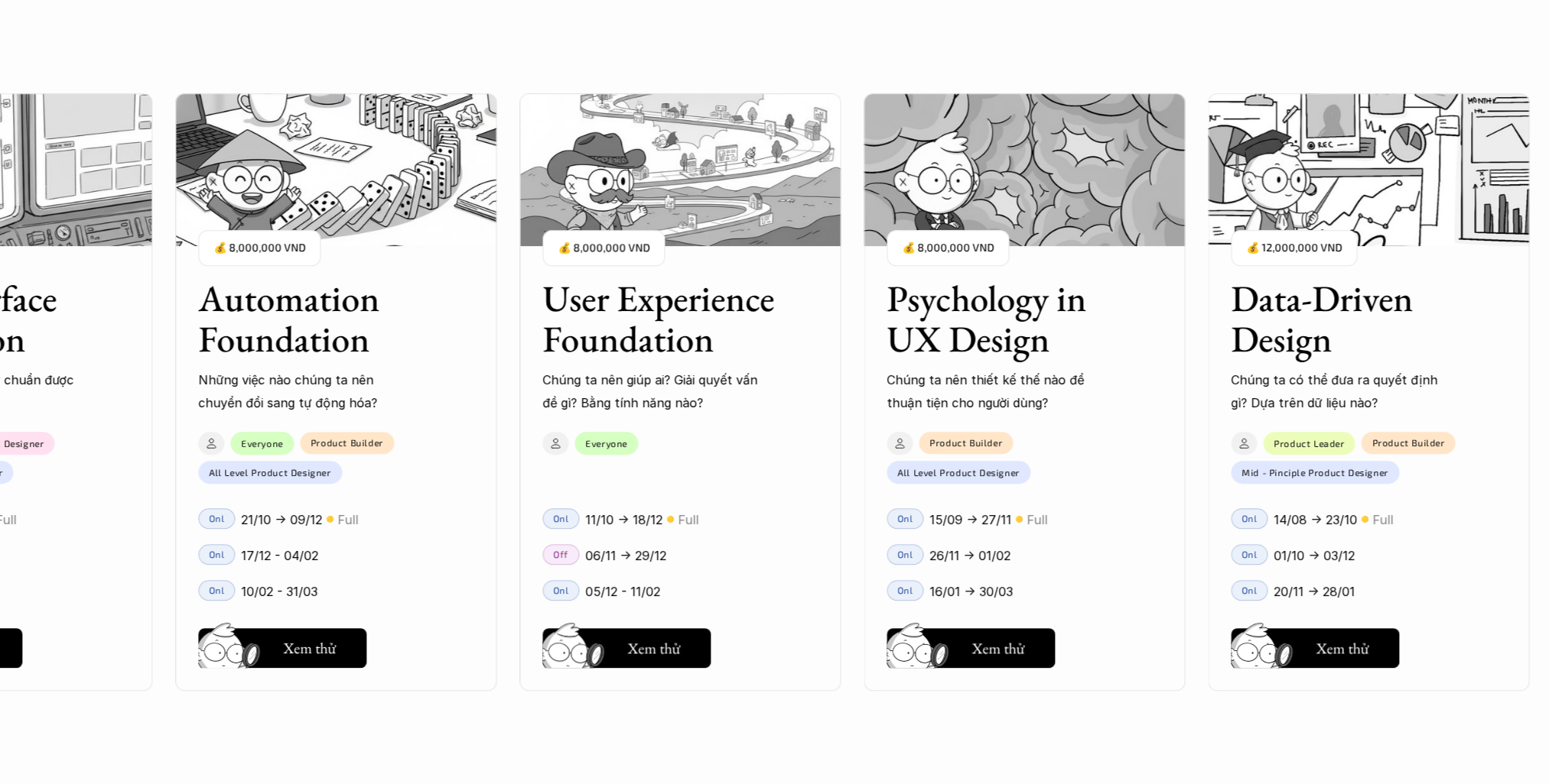
drag, startPoint x: 778, startPoint y: 334, endPoint x: 1020, endPoint y: 322, distance: 242.3
click at [1020, 322] on div "User Interface Foundation Digital product đúng quy chuẩn được thiết kế thế nào?…" at bounding box center [774, 392] width 1396 height 784
drag, startPoint x: 1020, startPoint y: 322, endPoint x: 1065, endPoint y: 349, distance: 52.5
click at [1065, 349] on h3 "Psychology in UX Design" at bounding box center [1005, 319] width 237 height 81
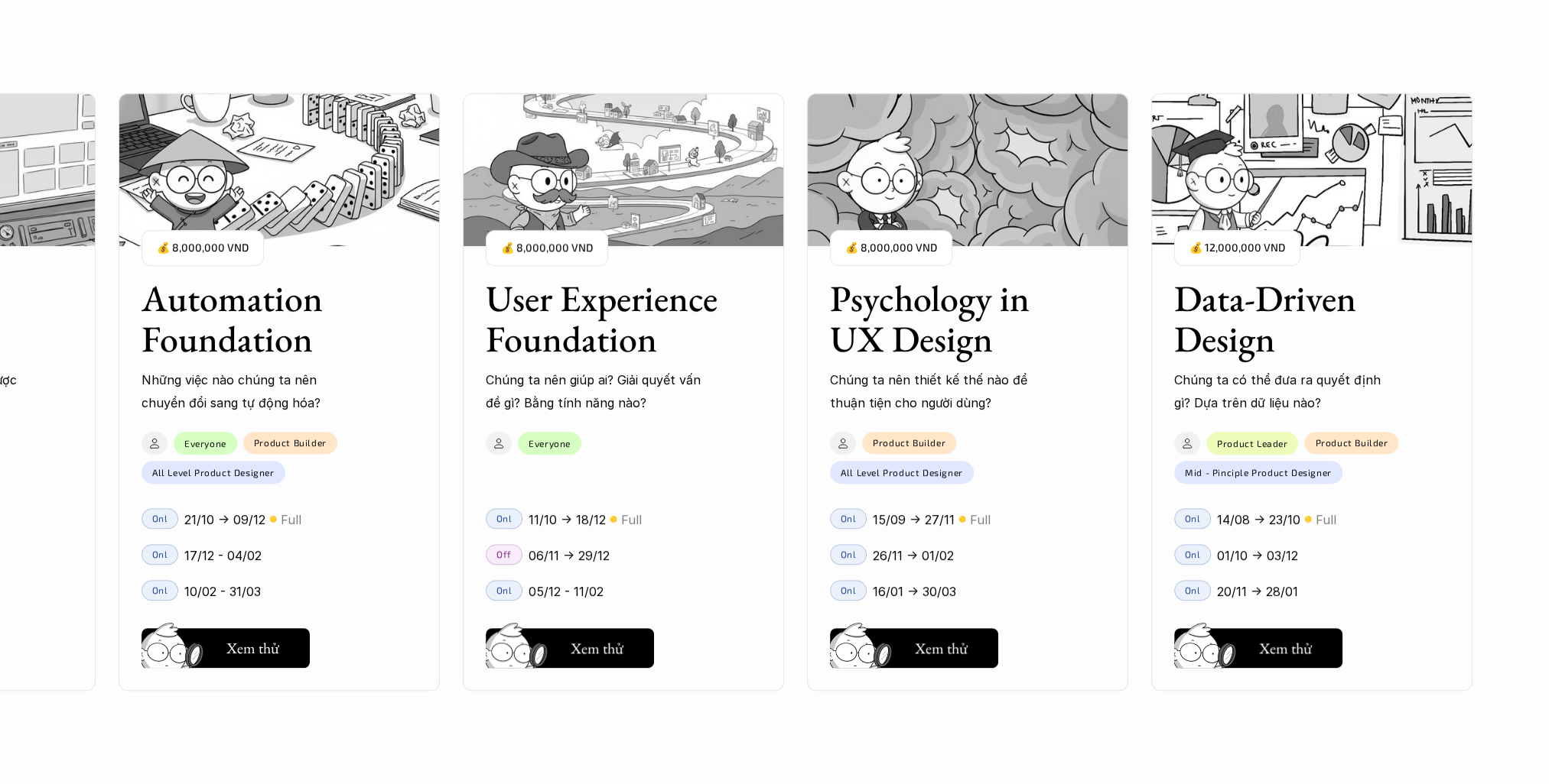
drag, startPoint x: 1066, startPoint y: 350, endPoint x: 811, endPoint y: 311, distance: 258.0
click at [811, 311] on div "User Interface Foundation Digital product đúng quy chuẩn được thiết kế thế nào?…" at bounding box center [774, 392] width 1396 height 784
drag, startPoint x: 811, startPoint y: 311, endPoint x: 774, endPoint y: 316, distance: 37.3
click at [774, 316] on div "User Experience Foundation Chúng ta nên giúp ai? Giải quyết vấn đề gì? Bằng tín…" at bounding box center [623, 334] width 322 height 159
click at [762, 336] on div "User Experience Foundation Chúng ta nên giúp ai? Giải quyết vấn đề gì? Bằng tín…" at bounding box center [623, 334] width 322 height 159
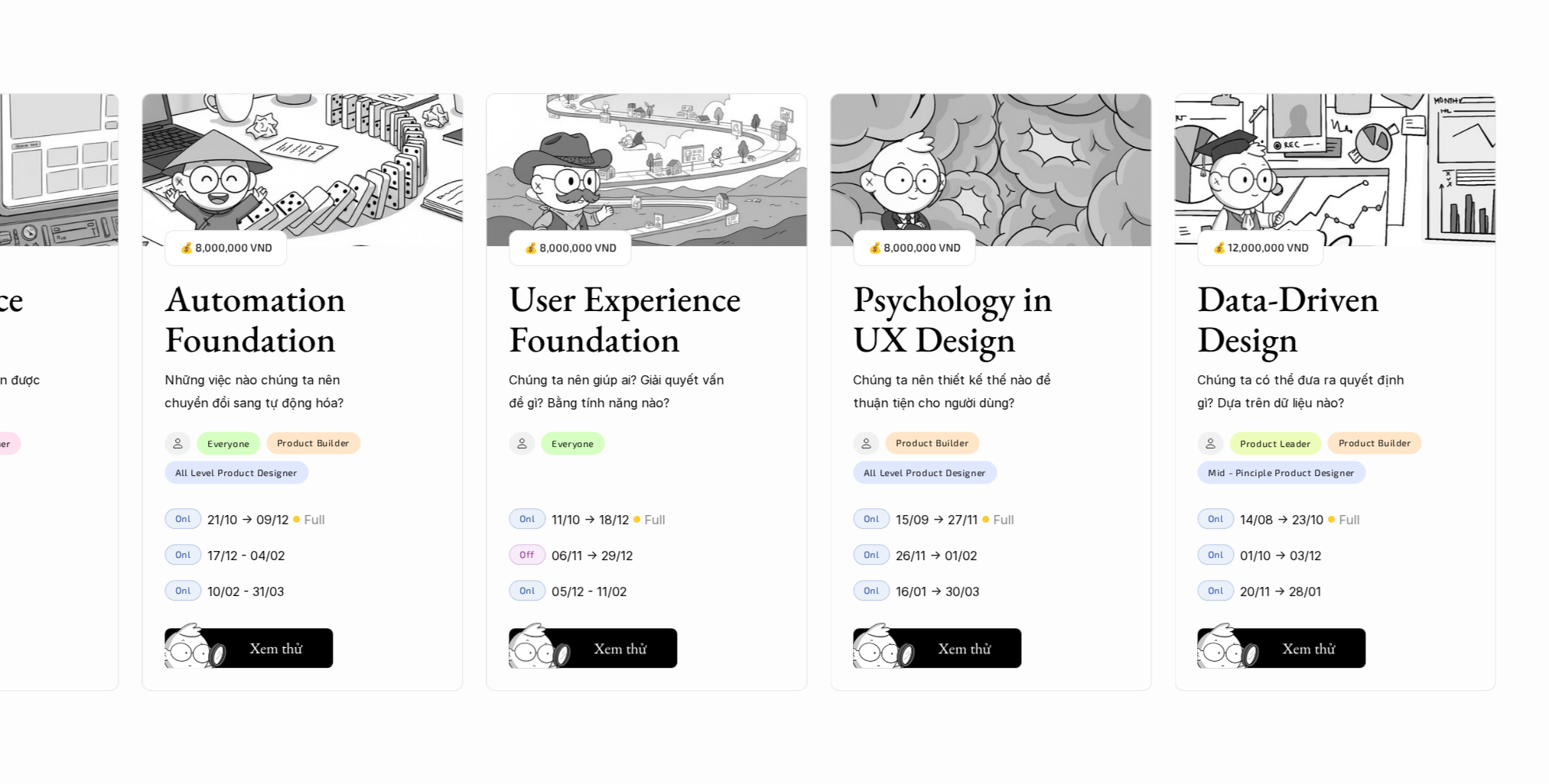
drag, startPoint x: 514, startPoint y: 294, endPoint x: 737, endPoint y: 328, distance: 225.6
click at [737, 328] on div "User Interface Foundation Digital product đúng quy chuẩn được thiết kế thế nào?…" at bounding box center [774, 392] width 1396 height 784
drag, startPoint x: 737, startPoint y: 328, endPoint x: 759, endPoint y: 346, distance: 28.4
click at [759, 346] on div "User Experience Foundation Chúng ta nên giúp ai? Giải quyết vấn đề gì? Bằng tín…" at bounding box center [646, 334] width 322 height 159
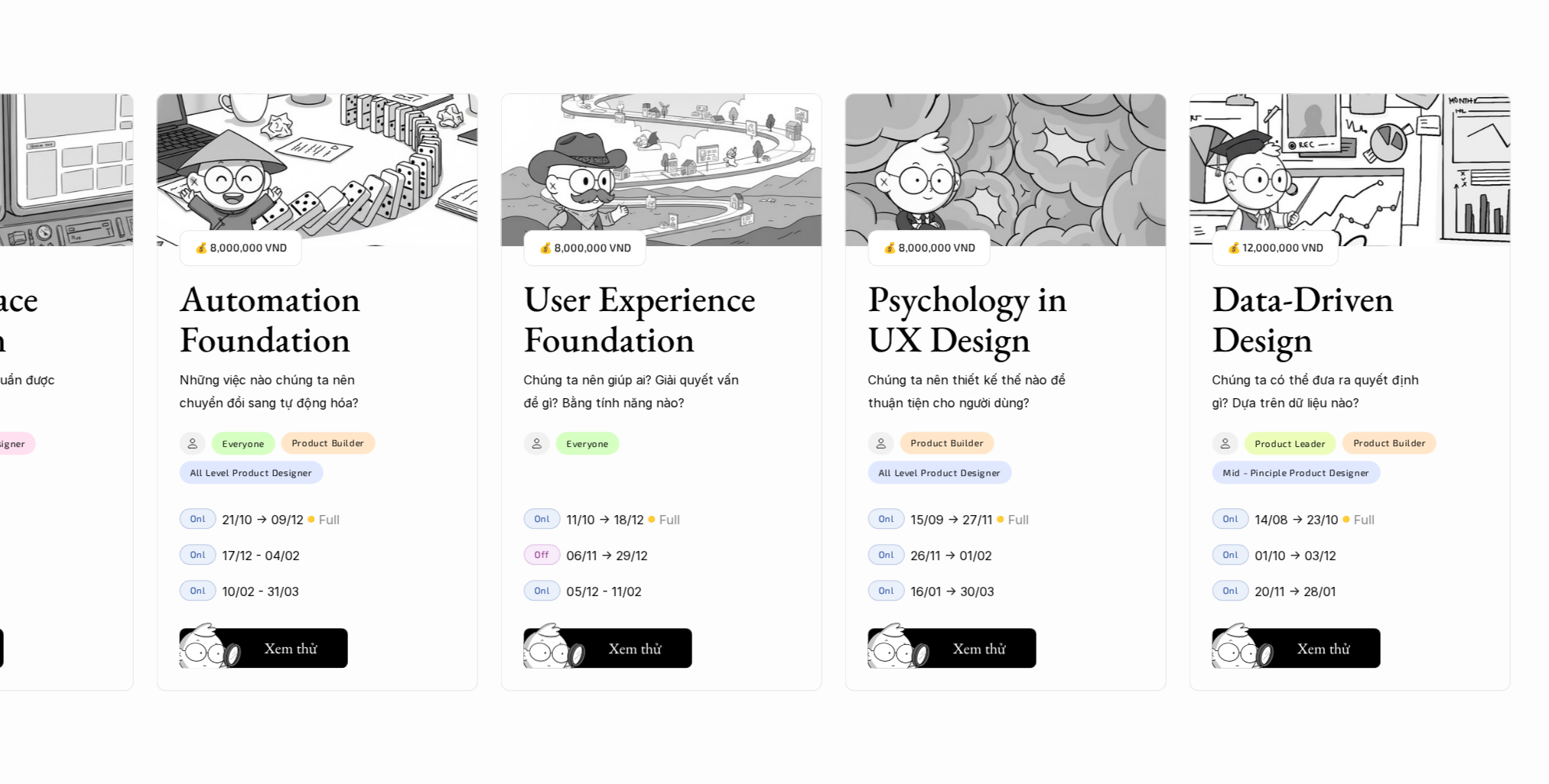
drag, startPoint x: 848, startPoint y: 296, endPoint x: 896, endPoint y: 299, distance: 48.1
click at [896, 299] on div "User Interface Foundation Digital product đúng quy chuẩn được thiết kế thế nào?…" at bounding box center [774, 392] width 1396 height 784
drag, startPoint x: 896, startPoint y: 299, endPoint x: 1066, endPoint y: 338, distance: 174.4
click at [1066, 338] on h3 "Psychology in UX Design" at bounding box center [986, 319] width 237 height 81
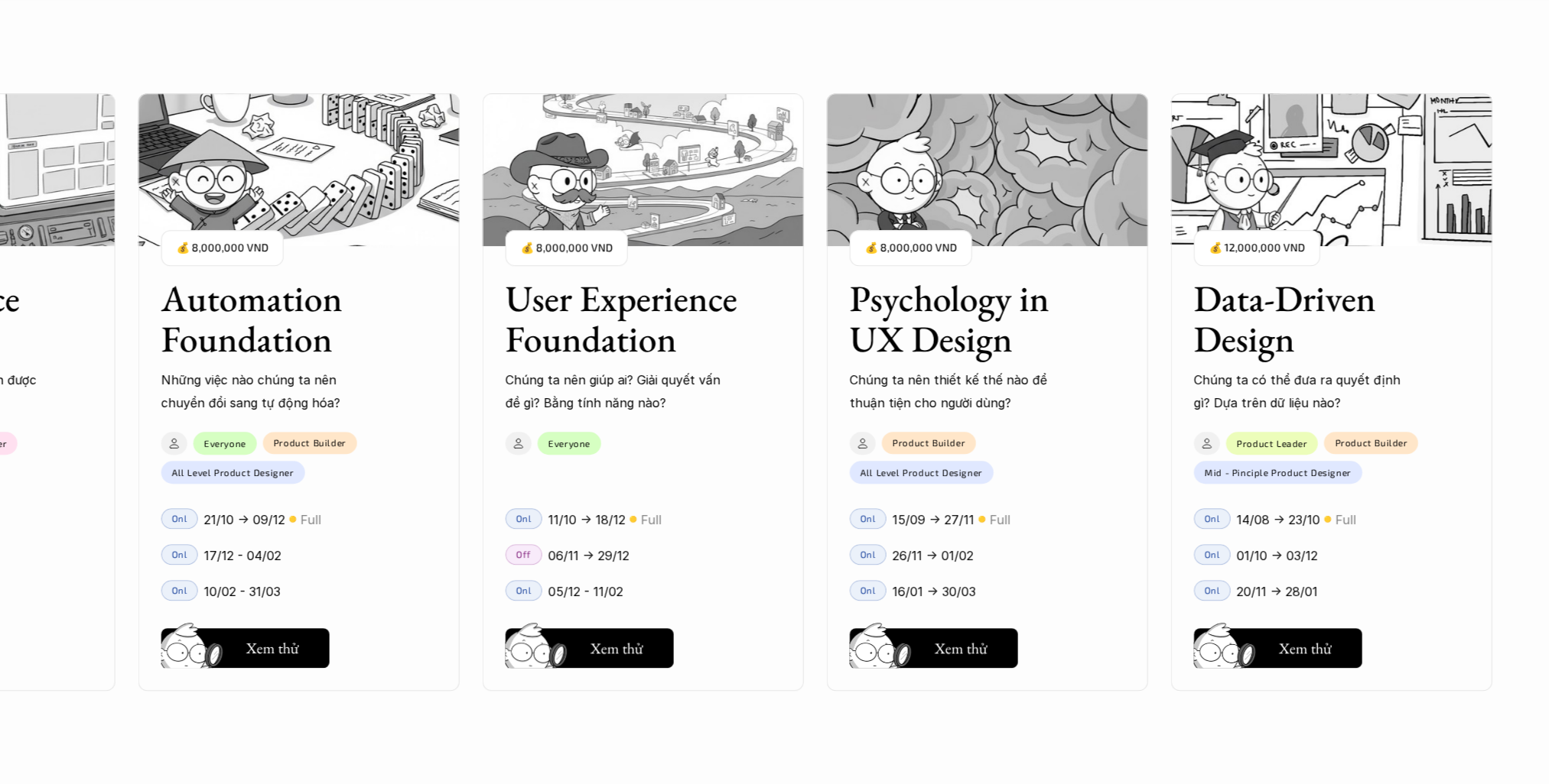
drag, startPoint x: 1050, startPoint y: 344, endPoint x: 834, endPoint y: 309, distance: 218.8
click at [834, 309] on div "User Interface Foundation Digital product đúng quy chuẩn được thiết kế thế nào?…" at bounding box center [774, 392] width 1396 height 784
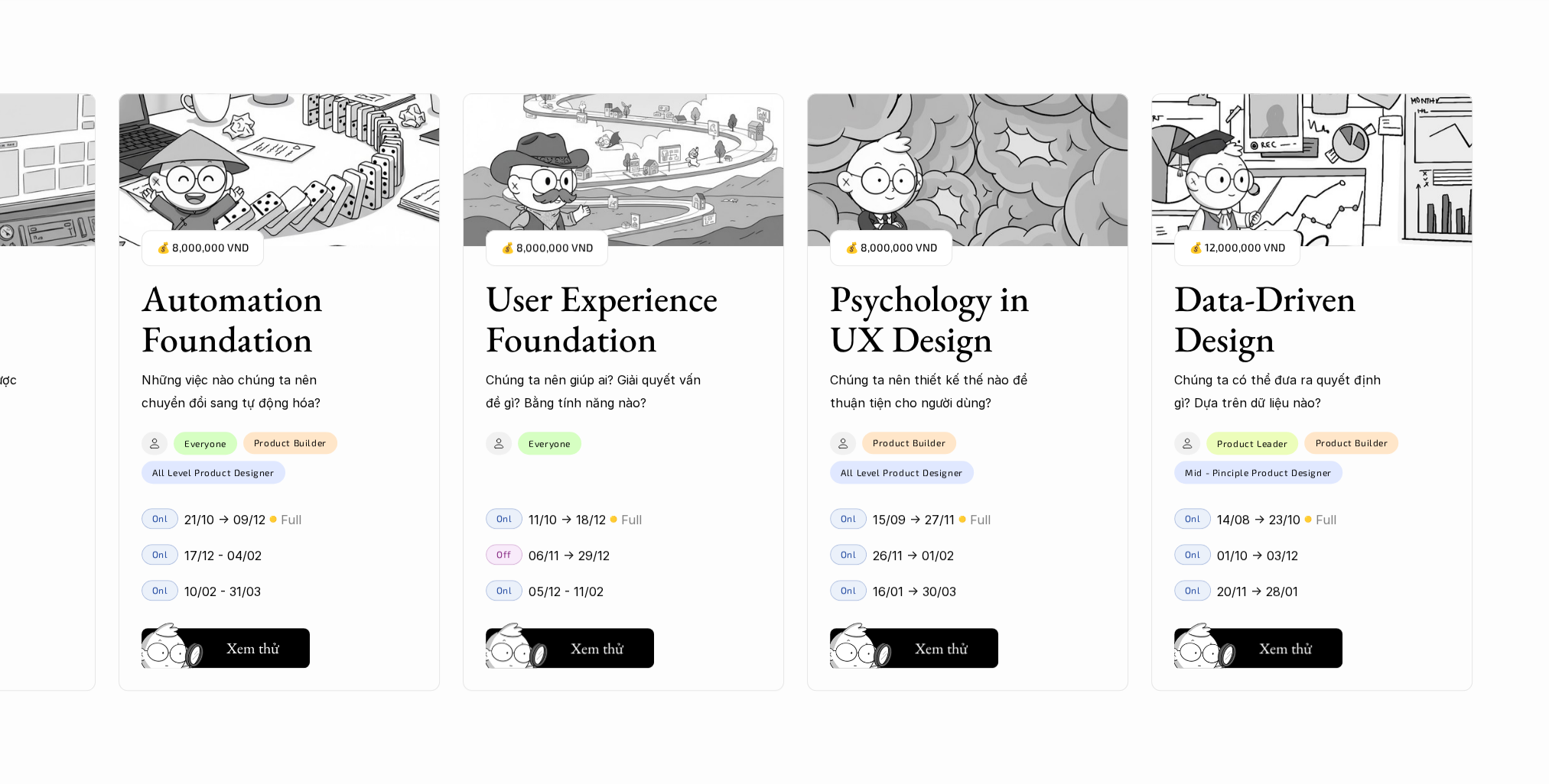
drag, startPoint x: 1285, startPoint y: 344, endPoint x: 1156, endPoint y: 316, distance: 132.0
click at [1156, 316] on div "User Interface Foundation Digital product đúng quy chuẩn được thiết kế thế nào?…" at bounding box center [774, 392] width 1396 height 784
drag, startPoint x: 1156, startPoint y: 316, endPoint x: 1012, endPoint y: 299, distance: 145.0
click at [1012, 299] on h3 "Psychology in UX Design" at bounding box center [948, 319] width 237 height 81
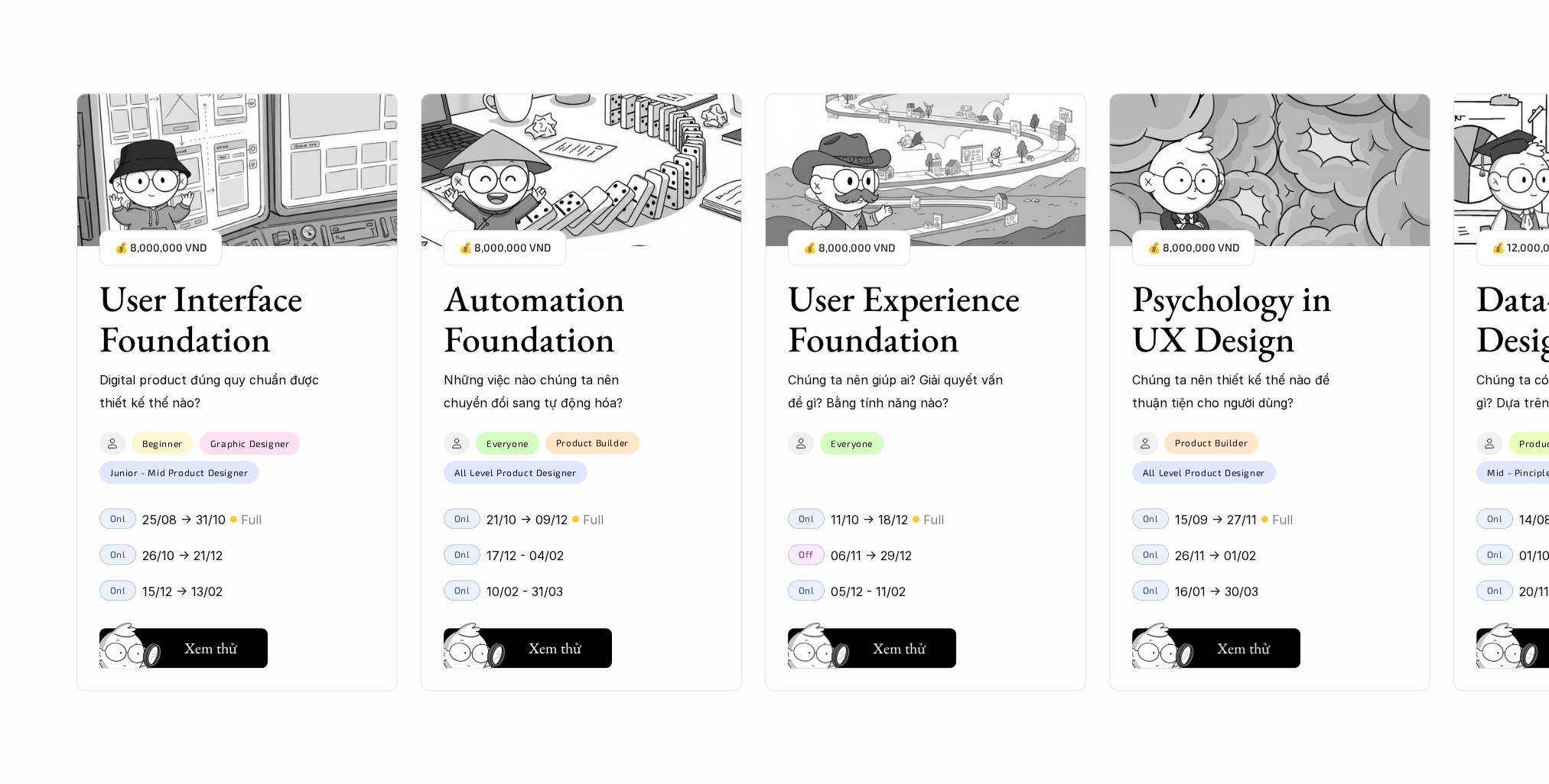
scroll to position [1605, 0]
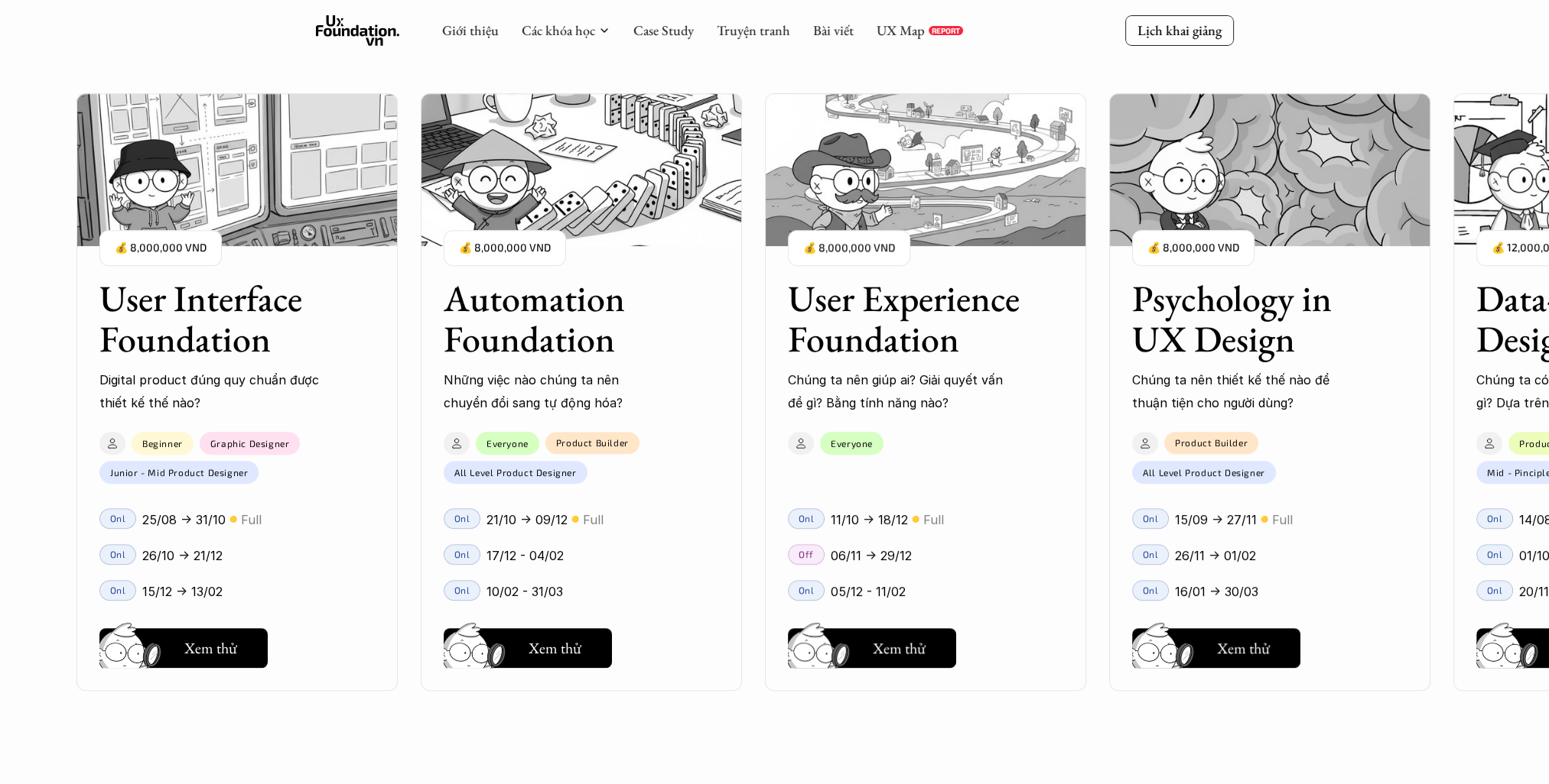
drag, startPoint x: 787, startPoint y: 291, endPoint x: 971, endPoint y: 345, distance: 191.8
click at [942, 309] on div "User Interface Foundation Digital product đúng quy chuẩn được thiết kế thế nào?…" at bounding box center [774, 392] width 1396 height 784
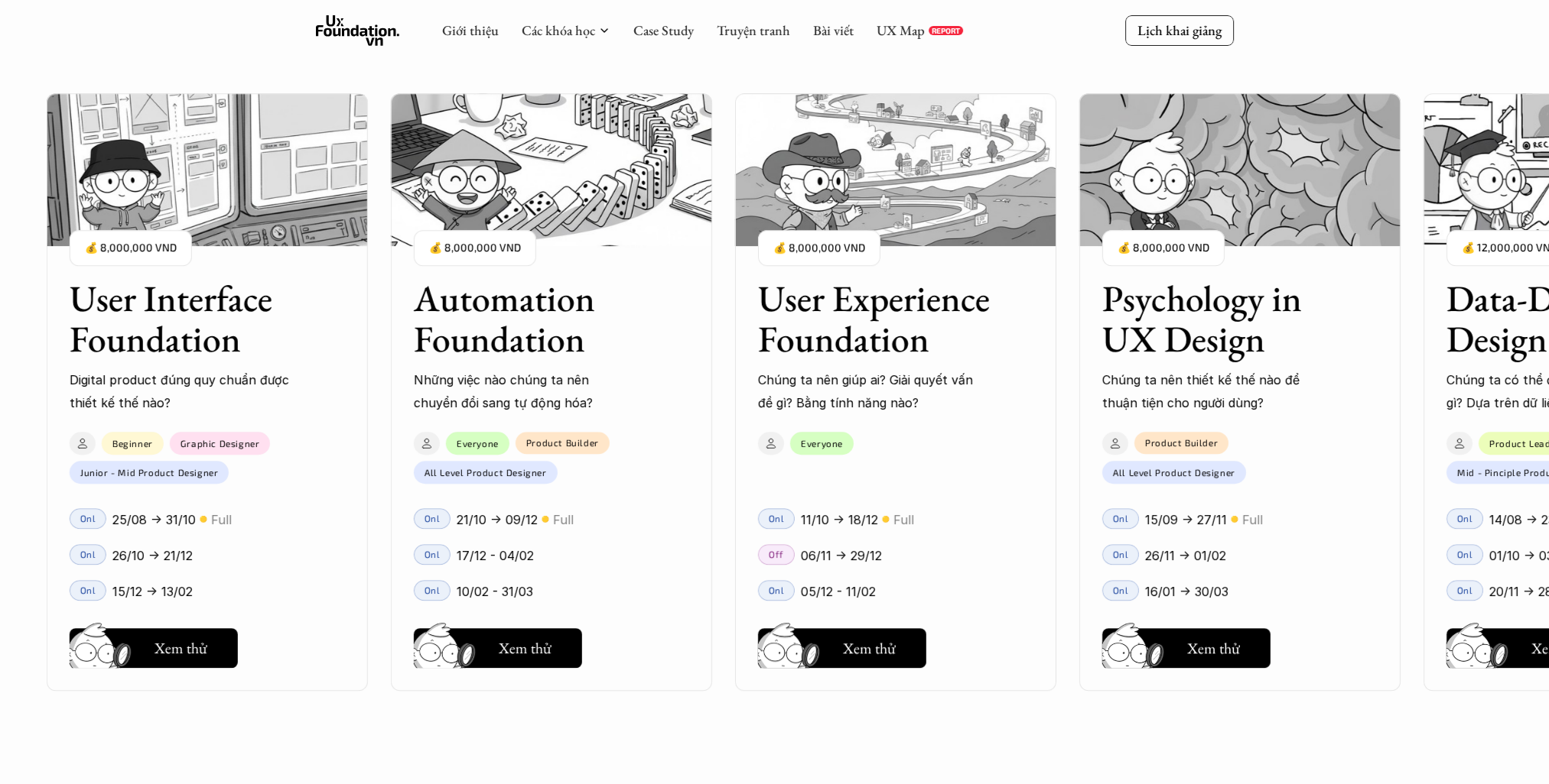
drag, startPoint x: 964, startPoint y: 337, endPoint x: 780, endPoint y: 293, distance: 189.2
click at [780, 293] on div "User Interface Foundation Digital product đúng quy chuẩn được thiết kế thế nào?…" at bounding box center [774, 392] width 1396 height 784
drag, startPoint x: 780, startPoint y: 293, endPoint x: 740, endPoint y: 296, distance: 40.1
click at [740, 296] on div "User Experience Foundation Chúng ta nên giúp ai? Giải quyết vấn đề gì? Bằng tín…" at bounding box center [895, 334] width 322 height 159
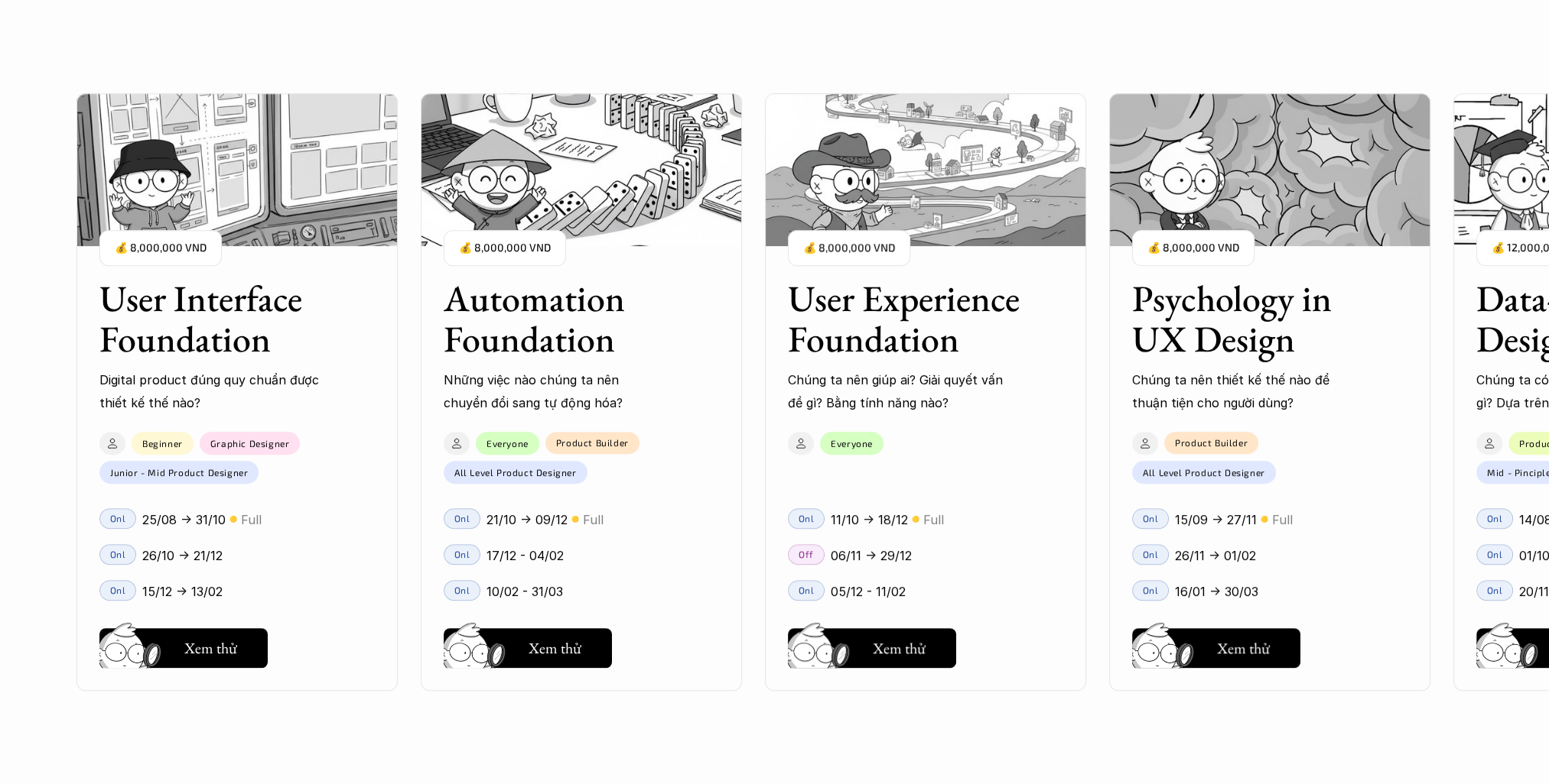
scroll to position [1529, 0]
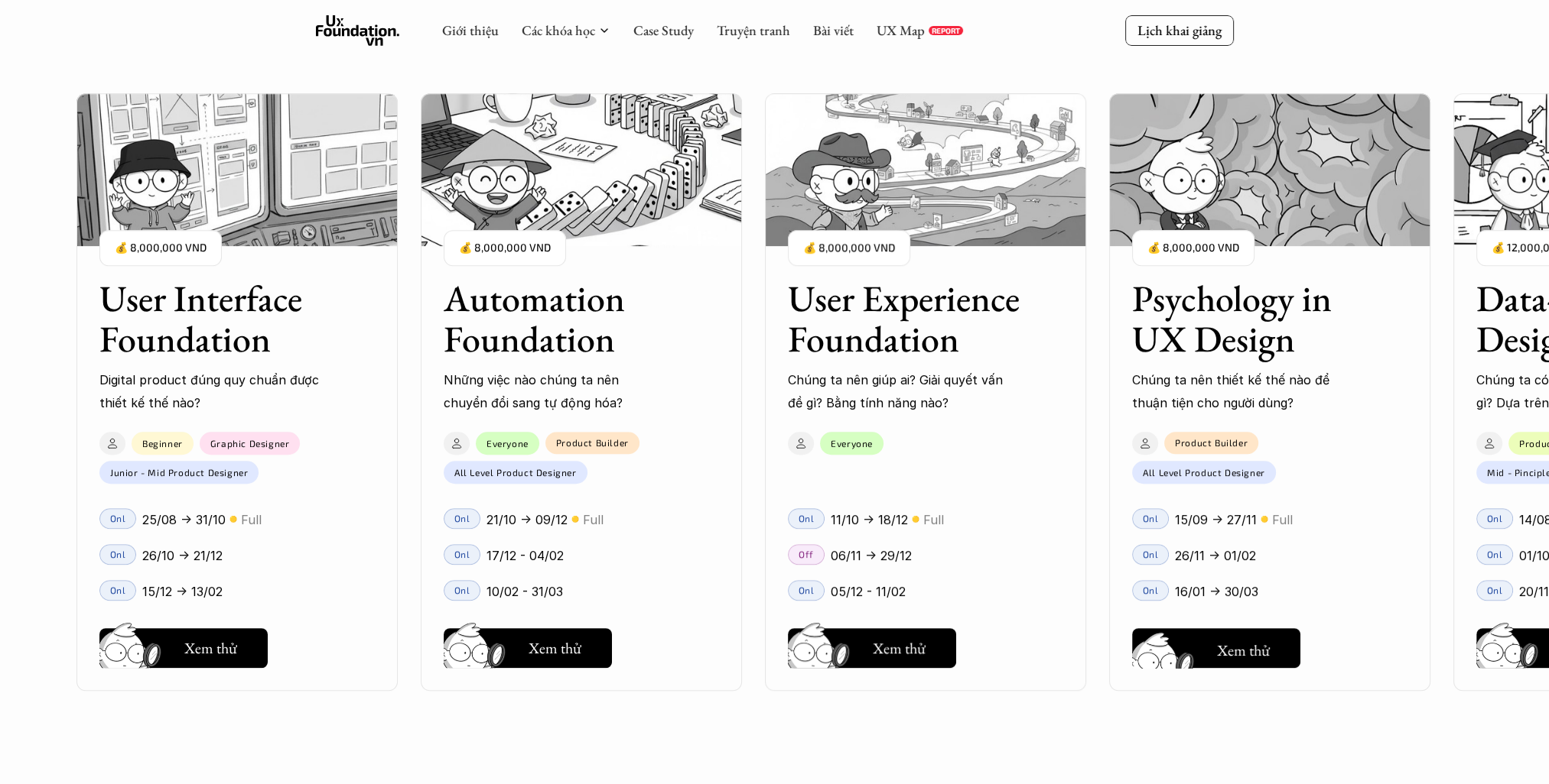
click at [1244, 654] on h5 "Xem thử" at bounding box center [1243, 650] width 53 height 22
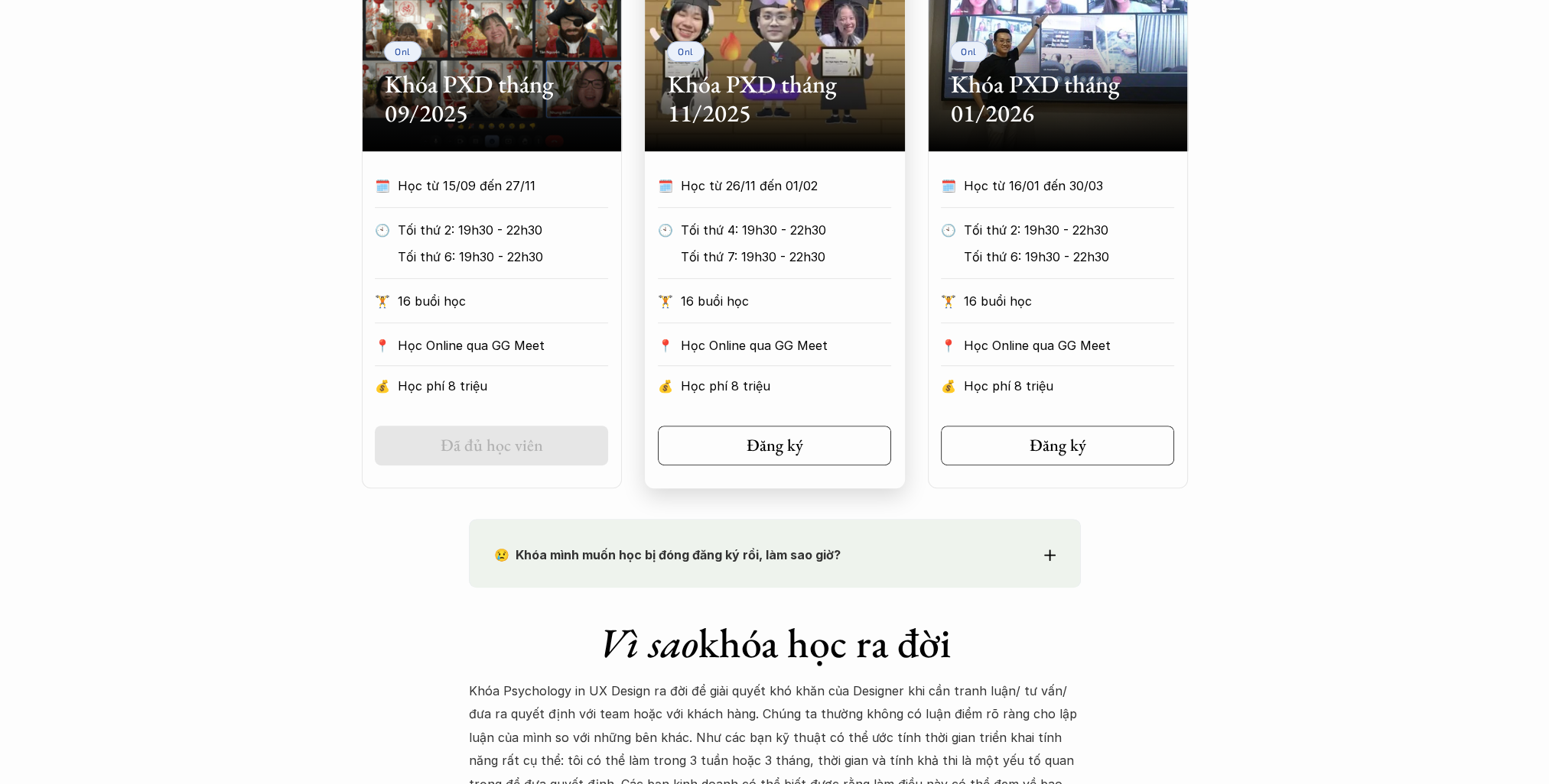
scroll to position [1071, 0]
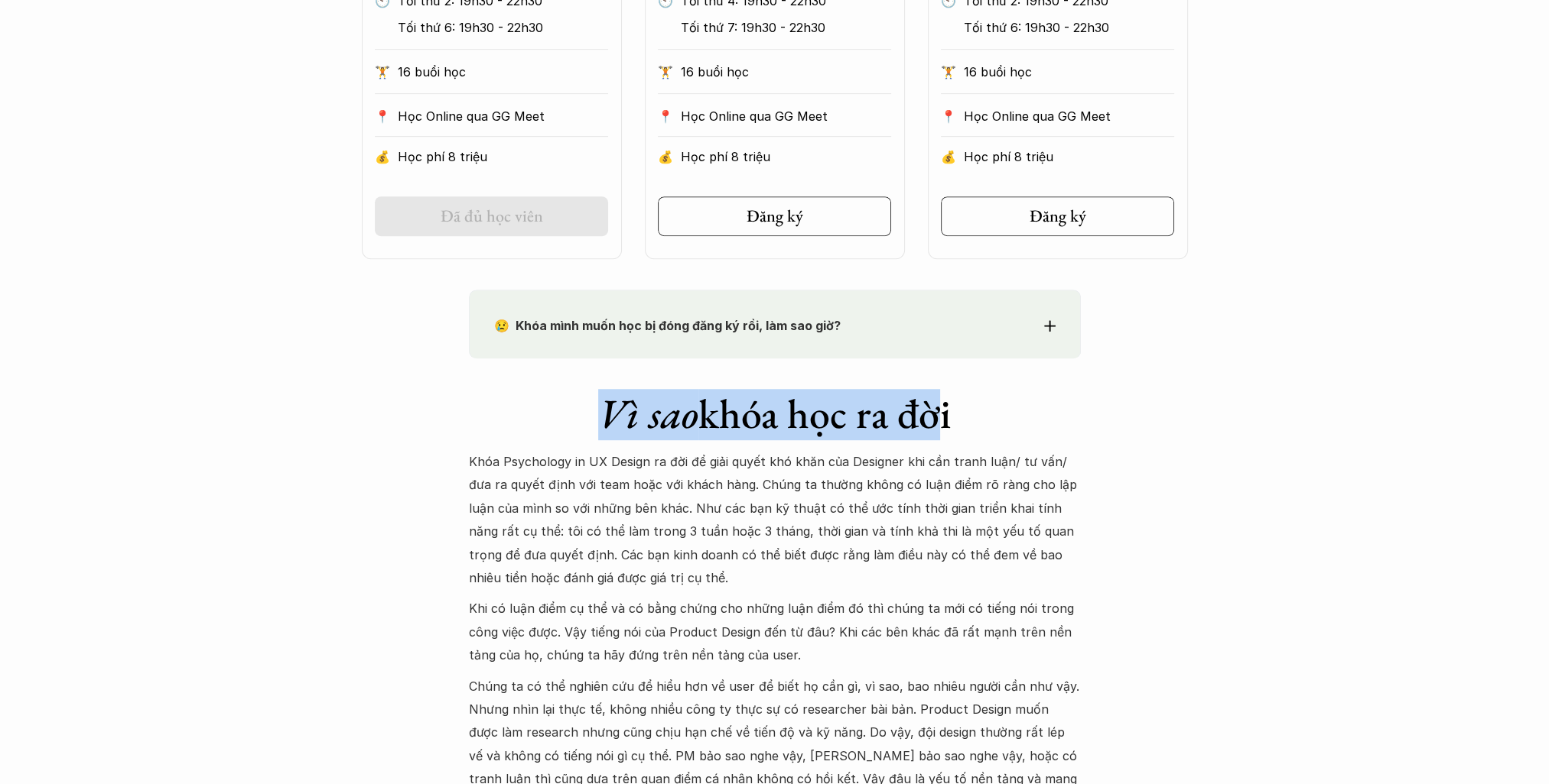
drag, startPoint x: 593, startPoint y: 421, endPoint x: 917, endPoint y: 406, distance: 324.3
click at [917, 406] on h1 "Vì sao khóa học ra đời" at bounding box center [774, 414] width 612 height 50
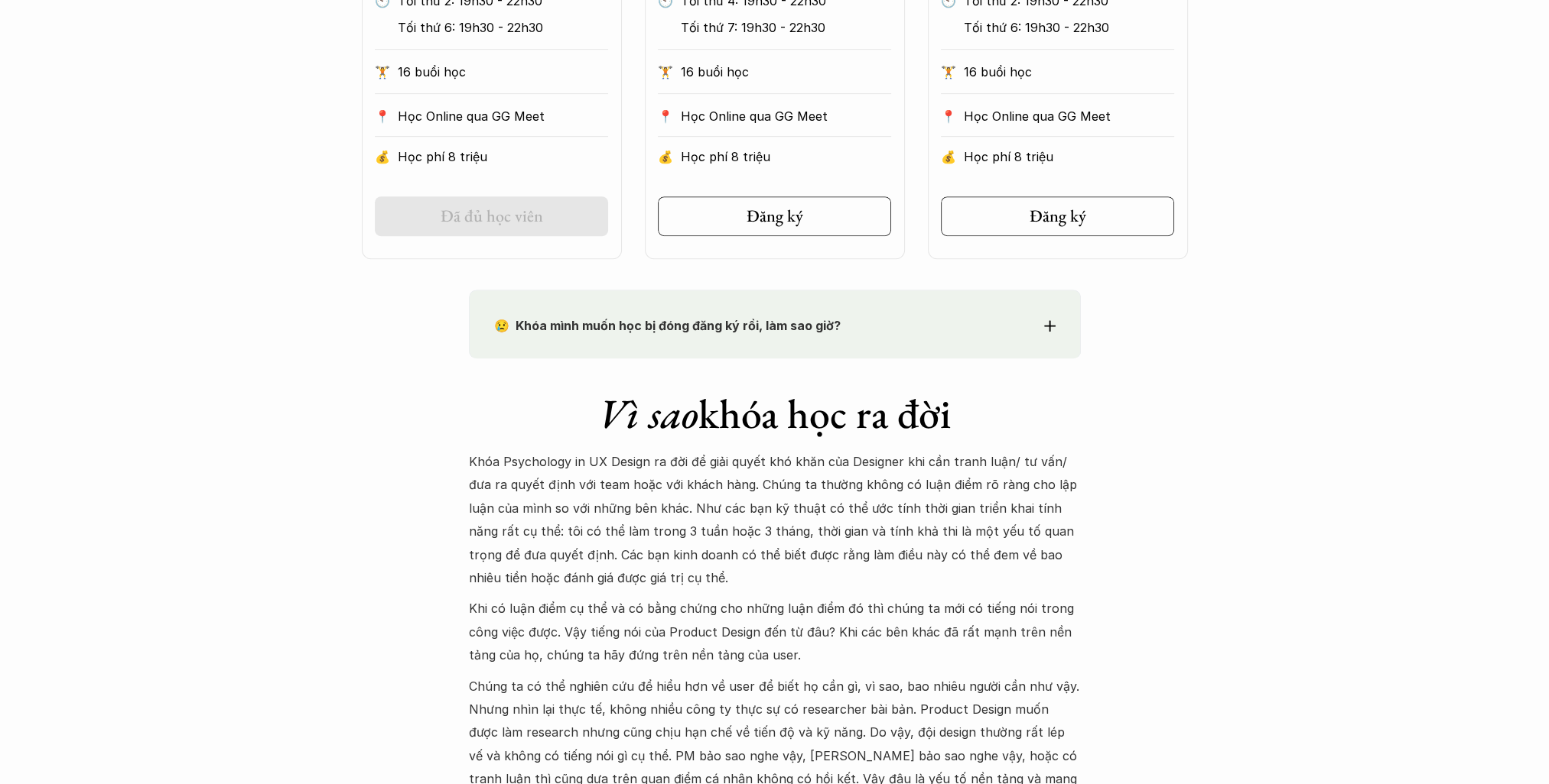
drag, startPoint x: 917, startPoint y: 406, endPoint x: 988, endPoint y: 426, distance: 73.8
click at [988, 426] on h1 "Vì sao khóa học ra đời" at bounding box center [774, 414] width 612 height 50
drag, startPoint x: 475, startPoint y: 466, endPoint x: 783, endPoint y: 466, distance: 308.0
click at [783, 466] on p "Khóa Psychology in UX Design ra đời để giải quyết khó khăn của Designer khi cần…" at bounding box center [774, 520] width 612 height 140
drag, startPoint x: 783, startPoint y: 466, endPoint x: 889, endPoint y: 485, distance: 107.7
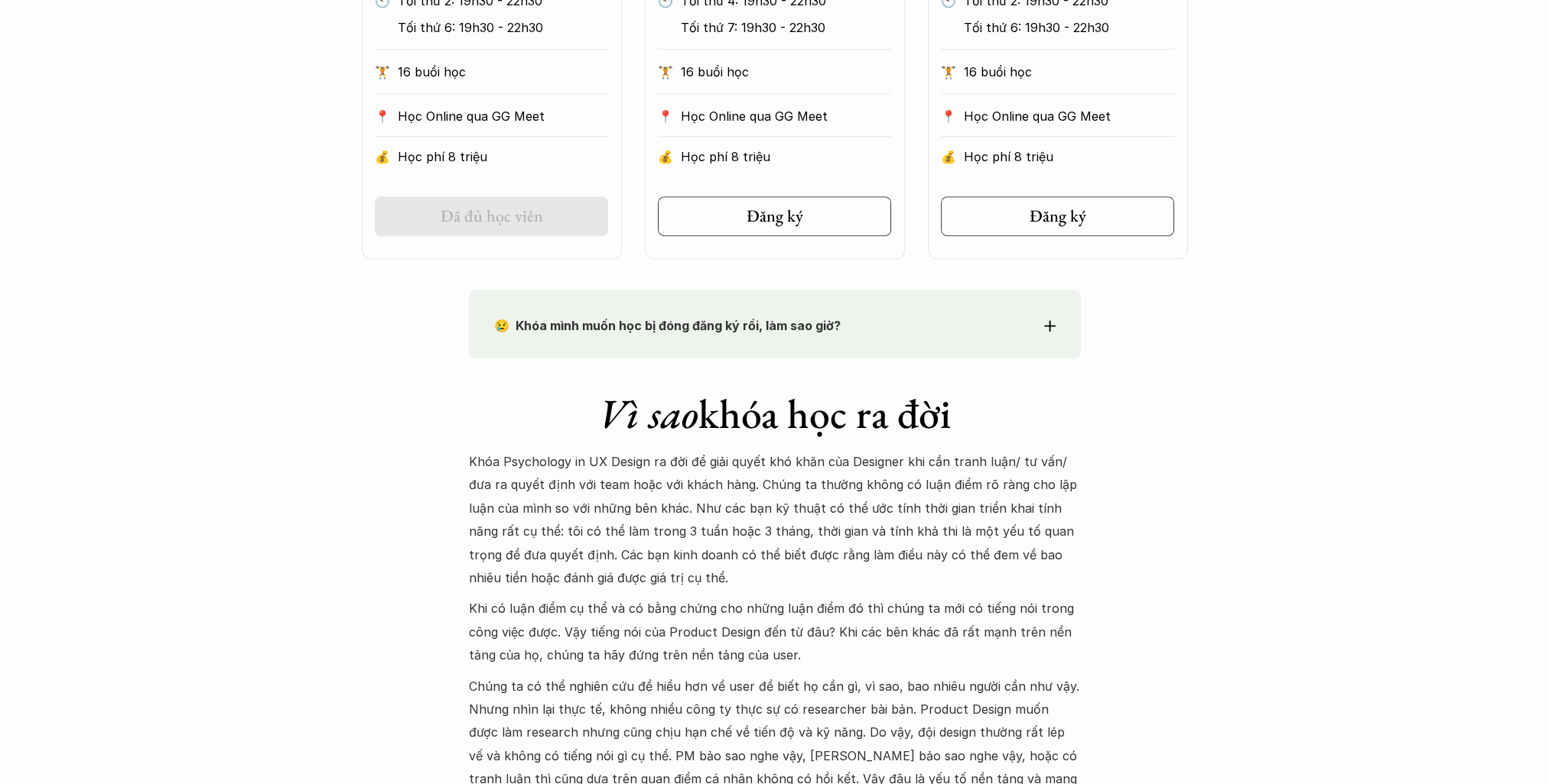
click at [889, 485] on p "Khóa Psychology in UX Design ra đời để giải quyết khó khăn của Designer khi cần…" at bounding box center [774, 520] width 612 height 140
click at [575, 457] on p "Khóa Psychology in UX Design ra đời để giải quyết khó khăn của Designer khi cần…" at bounding box center [774, 520] width 612 height 140
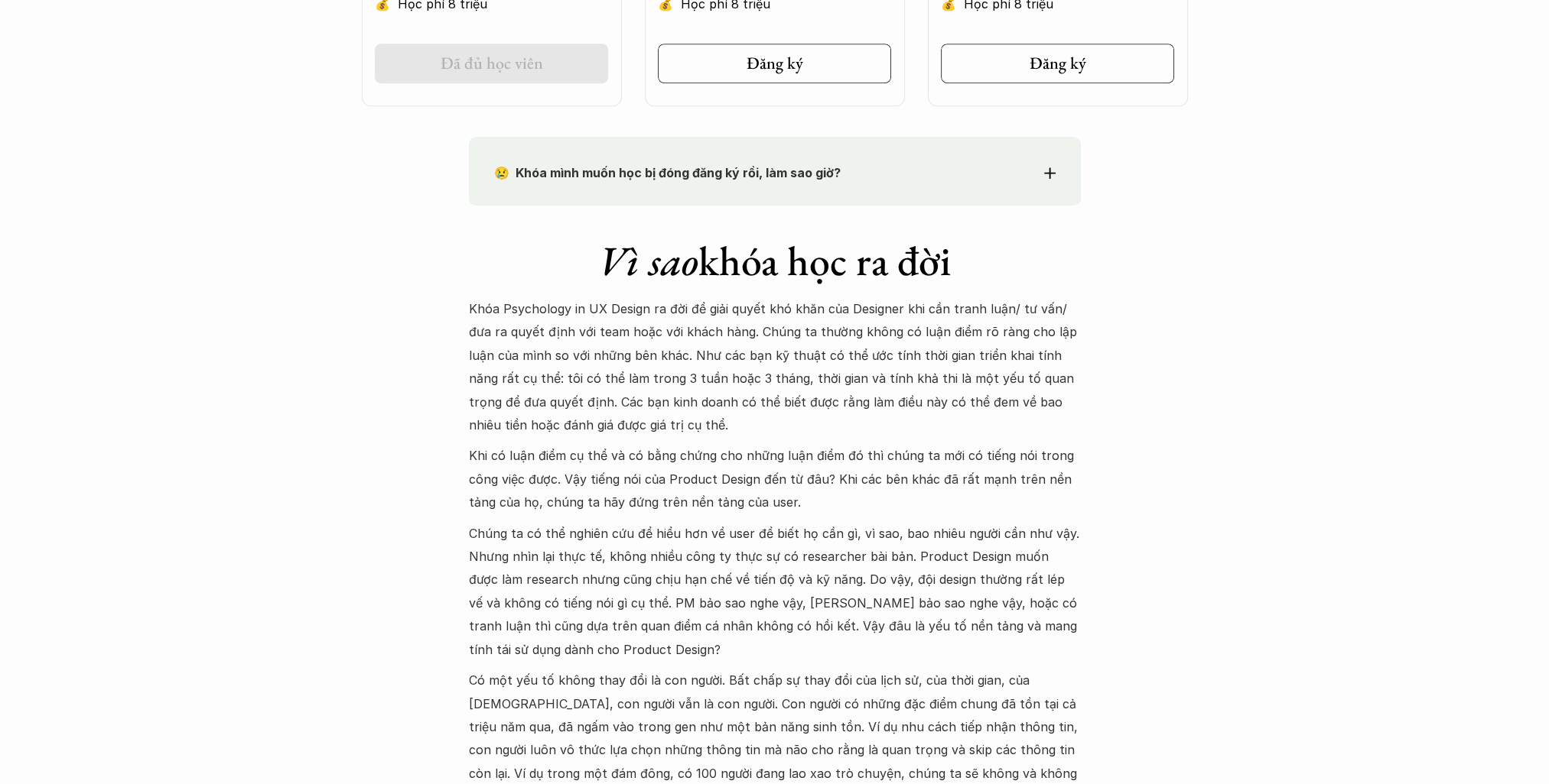
scroll to position [1376, 0]
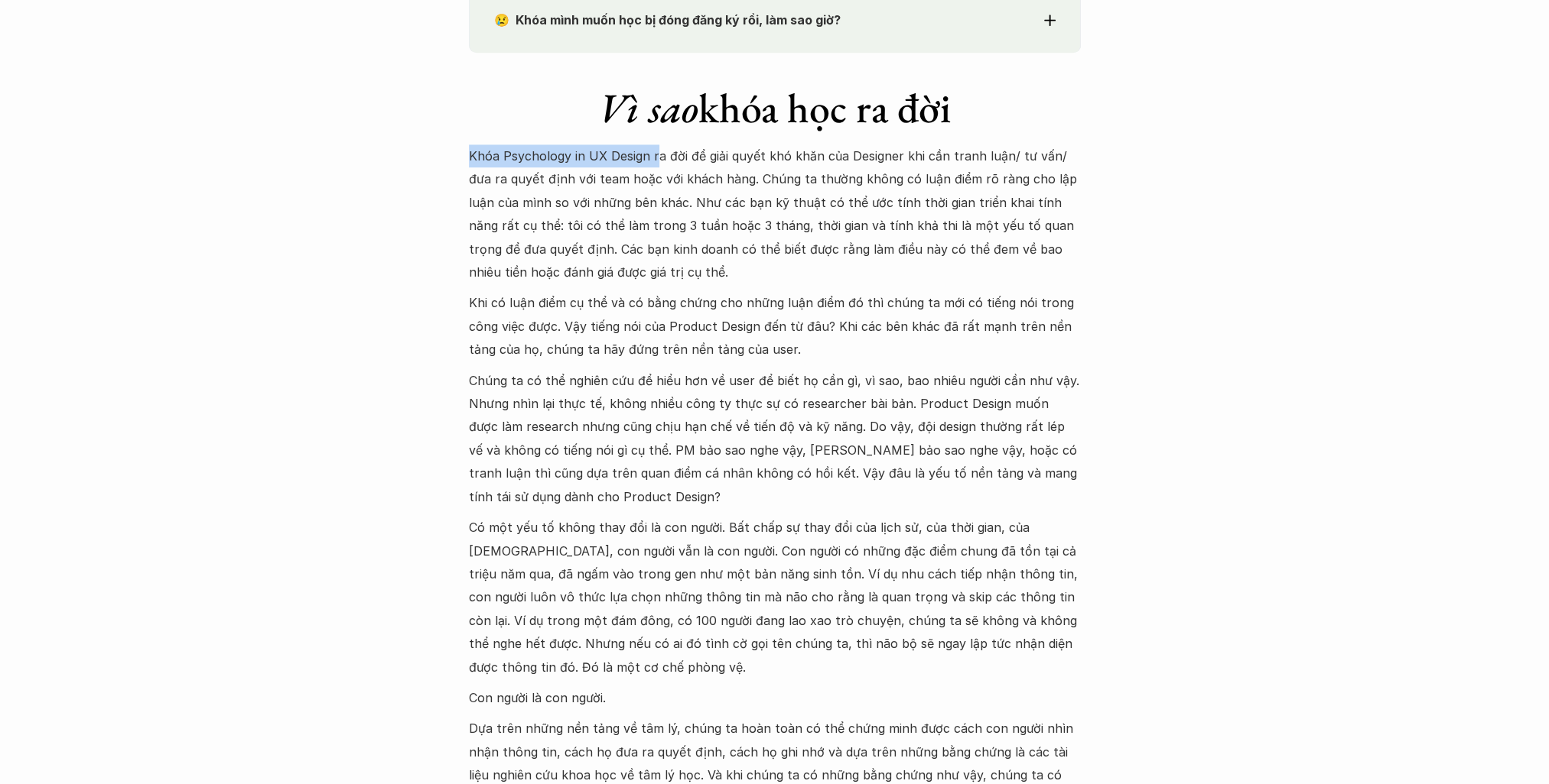
drag, startPoint x: 547, startPoint y: 152, endPoint x: 659, endPoint y: 161, distance: 112.4
click at [659, 161] on p "Khóa Psychology in UX Design ra đời để giải quyết khó khăn của Designer khi cần…" at bounding box center [774, 214] width 612 height 140
drag, startPoint x: 659, startPoint y: 161, endPoint x: 786, endPoint y: 173, distance: 127.6
click at [786, 173] on p "Khóa Psychology in UX Design ra đời để giải quyết khó khăn của Designer khi cần…" at bounding box center [774, 214] width 612 height 140
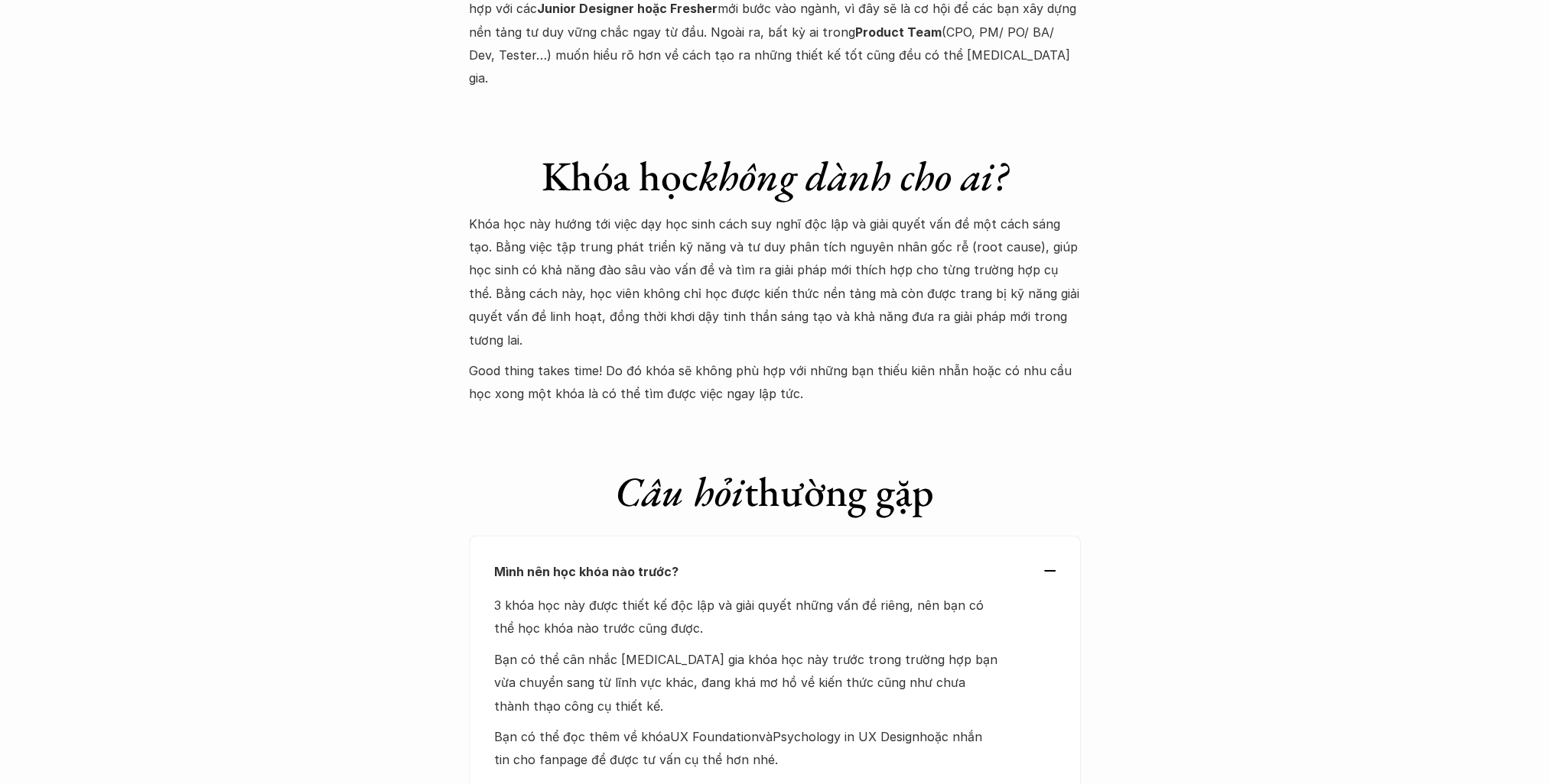
scroll to position [6115, 0]
